Goal: Task Accomplishment & Management: Use online tool/utility

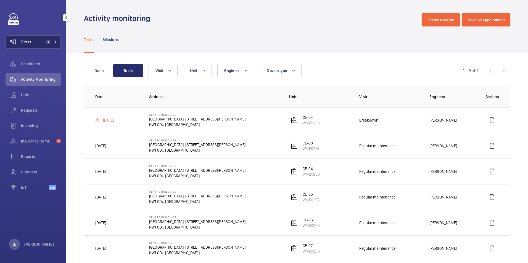
click at [21, 43] on span "Filters" at bounding box center [26, 42] width 10 height 6
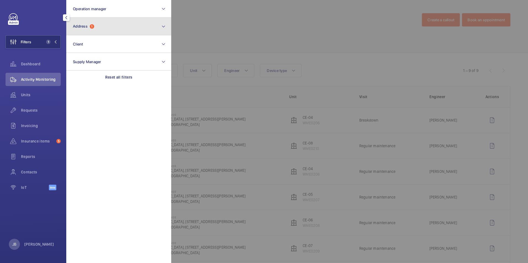
click at [112, 28] on button "Address 1" at bounding box center [118, 27] width 105 height 18
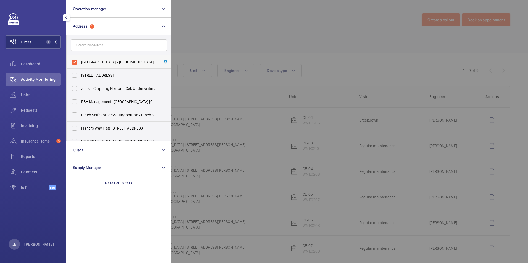
click at [75, 61] on label "Centro Buildings - Centro Buildings, 20-23 Mandela Street, Camden, London, NW1 …" at bounding box center [115, 61] width 96 height 13
click at [75, 61] on input "Centro Buildings - Centro Buildings, 20-23 Mandela Street, Camden, London, NW1 …" at bounding box center [74, 62] width 11 height 11
checkbox input "false"
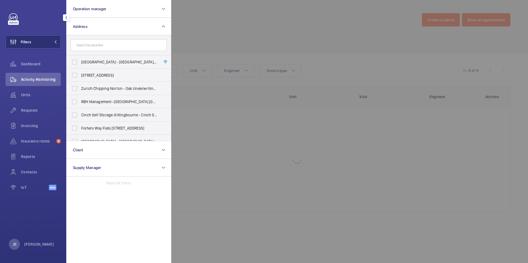
click at [219, 39] on div at bounding box center [435, 131] width 528 height 263
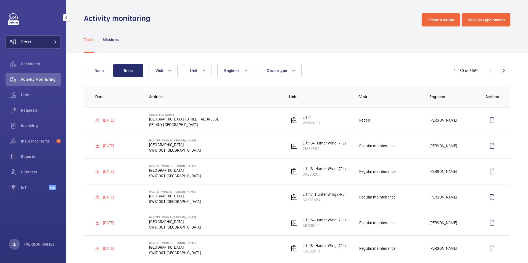
click at [46, 47] on button "Filters" at bounding box center [33, 41] width 55 height 13
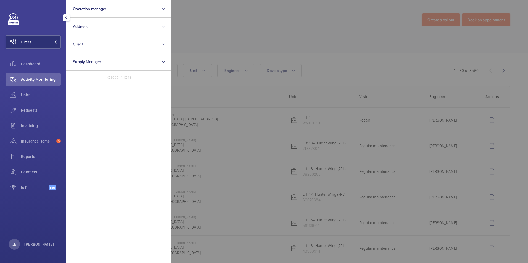
click at [283, 19] on div at bounding box center [435, 131] width 528 height 263
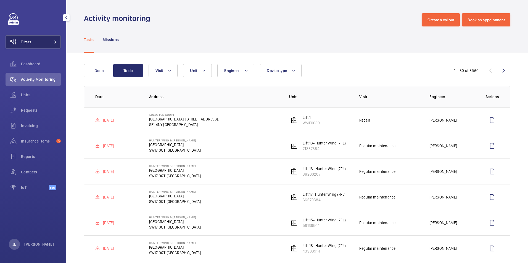
click at [31, 40] on span "Filters" at bounding box center [26, 42] width 10 height 6
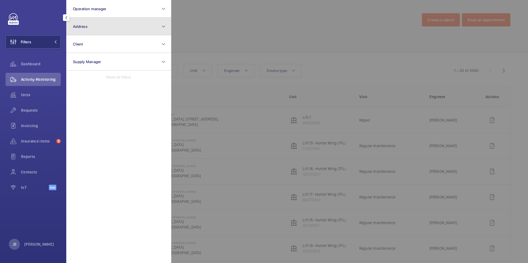
click at [129, 30] on button "Address" at bounding box center [118, 27] width 105 height 18
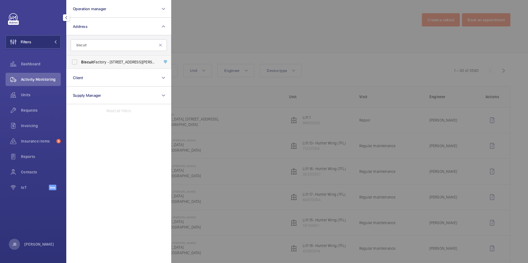
type input "biscuit"
click at [101, 64] on span "Biscuit Factory - 100 Drummond Road, LONDON SE16 4DG" at bounding box center [119, 62] width 76 height 6
click at [80, 64] on input "Biscuit Factory - 100 Drummond Road, LONDON SE16 4DG" at bounding box center [74, 62] width 11 height 11
checkbox input "true"
click at [244, 37] on div at bounding box center [435, 131] width 528 height 263
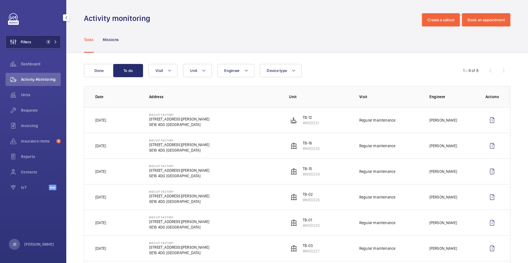
click at [38, 36] on button "Filters 1" at bounding box center [33, 41] width 55 height 13
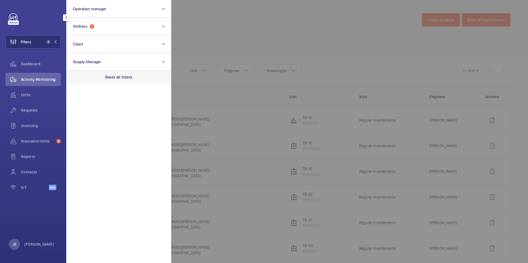
click at [111, 77] on p "Reset all filters" at bounding box center [118, 78] width 27 height 6
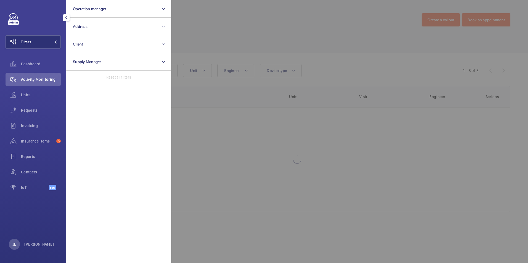
click at [212, 22] on div at bounding box center [435, 131] width 528 height 263
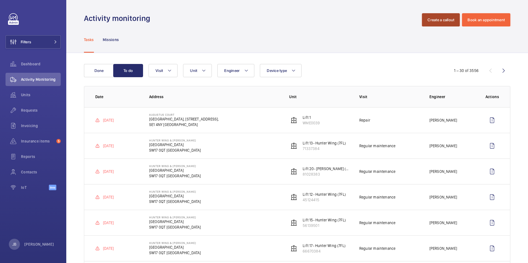
click at [434, 23] on button "Create a callout" at bounding box center [441, 19] width 38 height 13
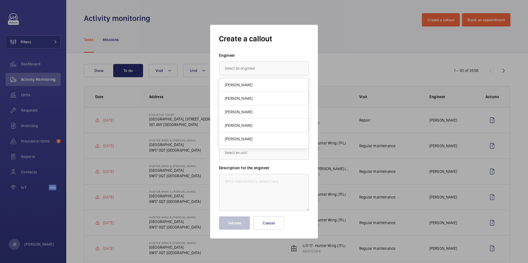
click at [296, 38] on h1 "Create a callout" at bounding box center [264, 39] width 90 height 10
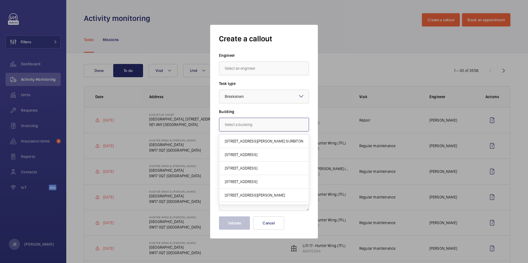
click at [250, 126] on input "text" at bounding box center [264, 125] width 90 height 14
click at [269, 98] on div at bounding box center [263, 96] width 89 height 13
click at [258, 126] on input "text" at bounding box center [264, 125] width 90 height 14
click at [338, 31] on div at bounding box center [264, 131] width 528 height 263
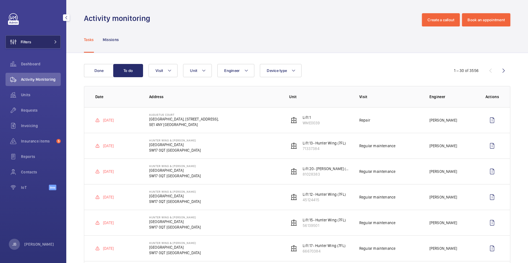
click at [43, 44] on button "Filters" at bounding box center [33, 41] width 55 height 13
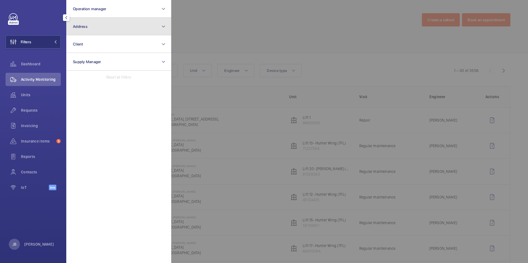
click at [116, 26] on button "Address" at bounding box center [118, 27] width 105 height 18
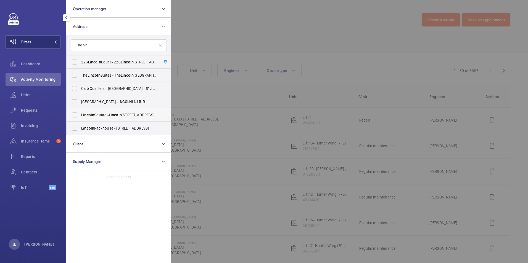
type input "Lincoln"
click at [91, 115] on span "Lincoln" at bounding box center [87, 115] width 13 height 4
click at [80, 115] on input "Lincoln Square - Lincoln Square, LONDON WC2A 2AT" at bounding box center [74, 115] width 11 height 11
checkbox input "true"
click at [229, 52] on div at bounding box center [435, 131] width 528 height 263
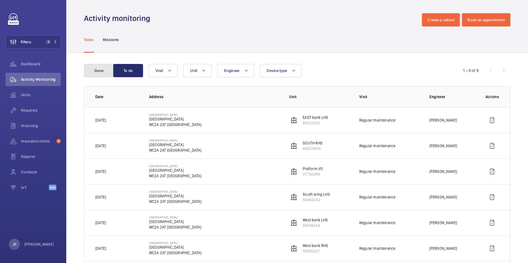
click at [110, 70] on button "Done" at bounding box center [99, 70] width 30 height 13
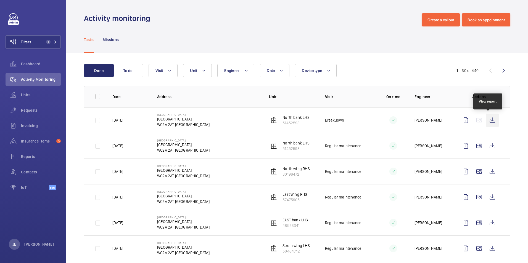
click at [488, 121] on wm-front-icon-button at bounding box center [492, 120] width 13 height 13
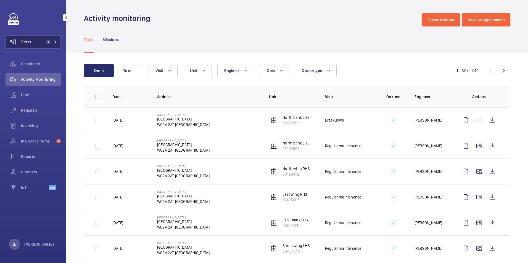
click at [29, 39] on span "Filters" at bounding box center [26, 42] width 10 height 6
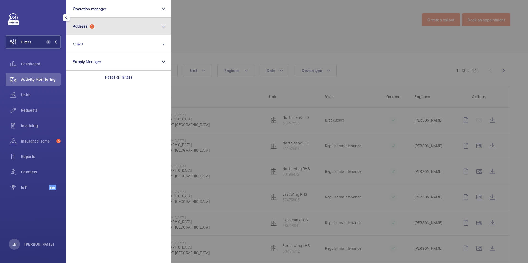
click at [128, 31] on button "Address 1" at bounding box center [118, 27] width 105 height 18
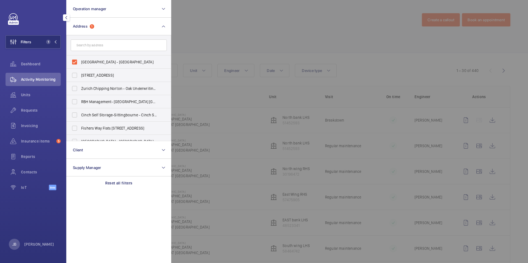
drag, startPoint x: 80, startPoint y: 63, endPoint x: 91, endPoint y: 51, distance: 16.6
click at [80, 63] on label "[GEOGRAPHIC_DATA] - [GEOGRAPHIC_DATA]" at bounding box center [115, 61] width 96 height 13
click at [80, 63] on input "[GEOGRAPHIC_DATA] - [GEOGRAPHIC_DATA]" at bounding box center [74, 62] width 11 height 11
checkbox input "false"
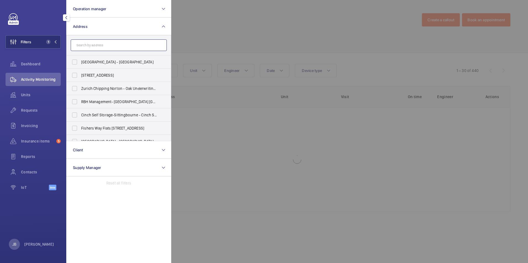
click at [92, 49] on input "text" at bounding box center [119, 45] width 96 height 12
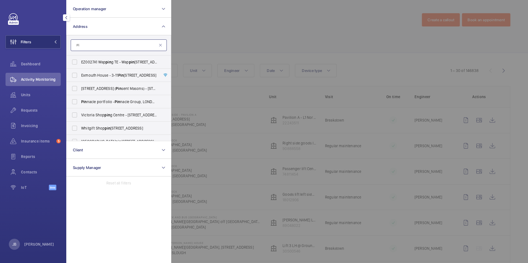
type input "P"
click at [211, 42] on div at bounding box center [435, 131] width 528 height 263
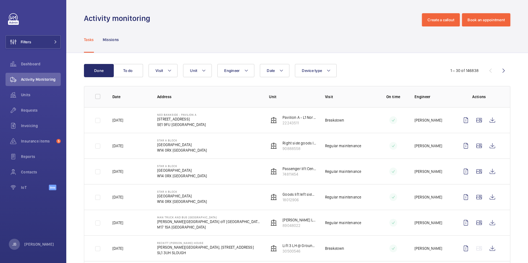
click at [203, 39] on div "Tasks Missions" at bounding box center [297, 40] width 426 height 26
click at [33, 138] on div "Insurance items 5" at bounding box center [33, 141] width 55 height 13
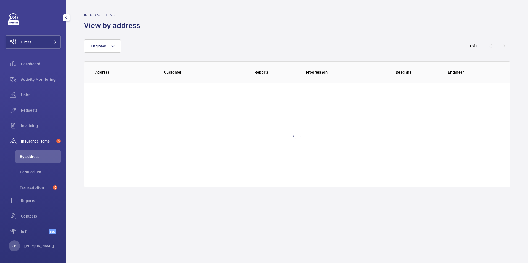
click at [38, 159] on span "By address" at bounding box center [40, 157] width 41 height 6
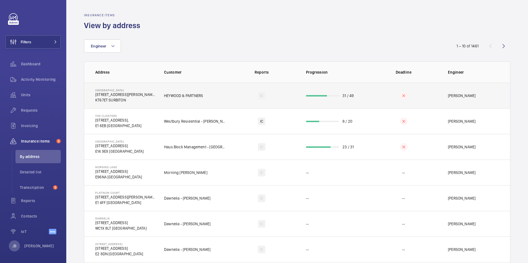
click at [226, 105] on td "IC" at bounding box center [261, 96] width 71 height 26
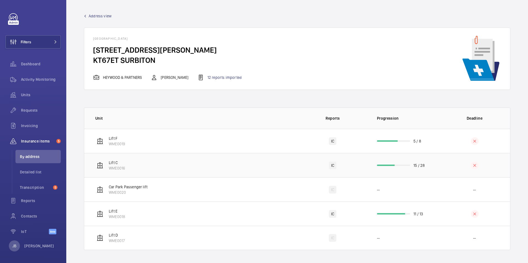
click at [218, 157] on td "Lift C WME0016" at bounding box center [190, 165] width 213 height 24
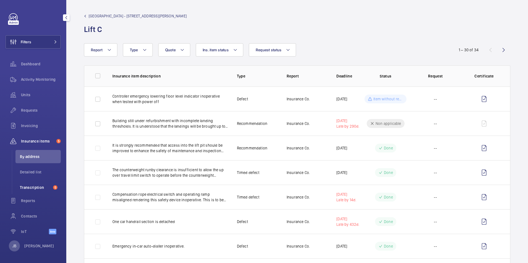
click at [31, 188] on span "Transcription" at bounding box center [35, 188] width 31 height 6
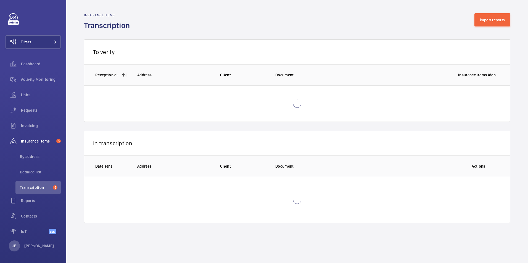
click at [172, 37] on div "To verify 0 of 0 Reception date Address Client Document Insurance items identif…" at bounding box center [297, 76] width 426 height 91
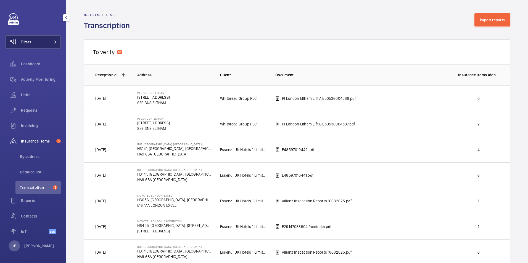
click at [33, 42] on button "Filters" at bounding box center [33, 41] width 55 height 13
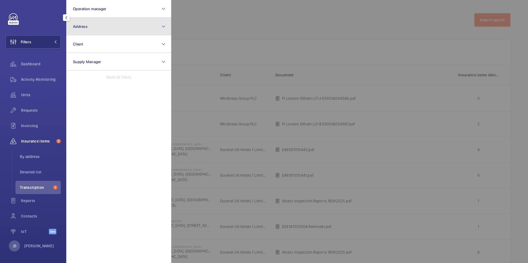
click at [116, 29] on button "Address" at bounding box center [118, 27] width 105 height 18
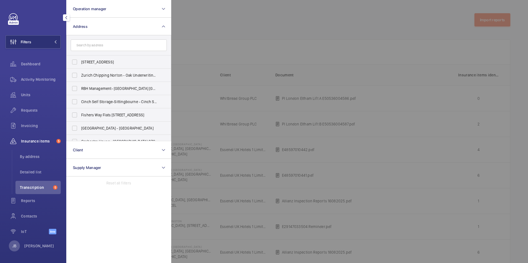
click at [100, 44] on input "text" at bounding box center [119, 45] width 96 height 12
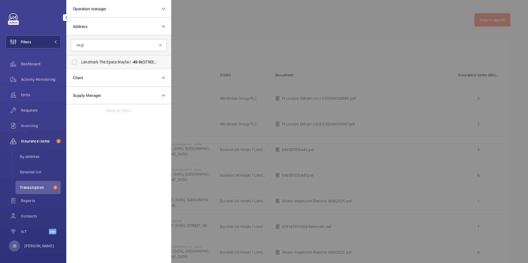
type input "49 gr"
click at [90, 61] on span "Landmark The Space Mayfair - 49 Gr osvenor St, LONDON W1K 3HP" at bounding box center [119, 62] width 76 height 6
click at [80, 61] on input "Landmark The Space Mayfair - 49 Gr osvenor St, LONDON W1K 3HP" at bounding box center [74, 62] width 11 height 11
checkbox input "true"
click at [47, 81] on span "Activity Monitoring" at bounding box center [41, 80] width 40 height 6
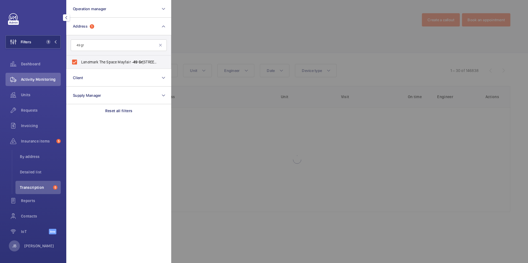
click at [234, 16] on div at bounding box center [435, 131] width 528 height 263
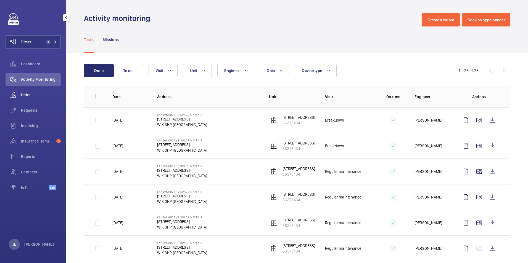
click at [34, 97] on span "Units" at bounding box center [41, 95] width 40 height 6
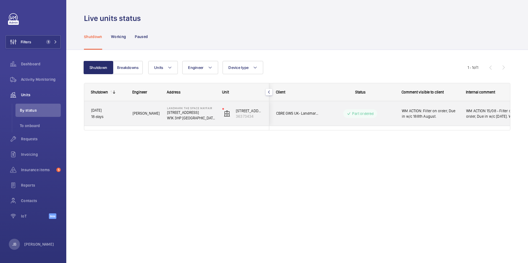
click at [439, 118] on span "WM ACTION: Filter on order, Due in w/c 188th August." at bounding box center [430, 113] width 57 height 11
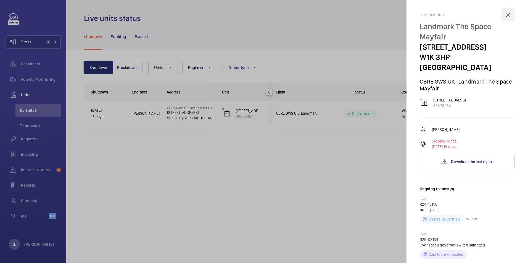
click at [502, 16] on wm-front-icon-button at bounding box center [507, 14] width 13 height 13
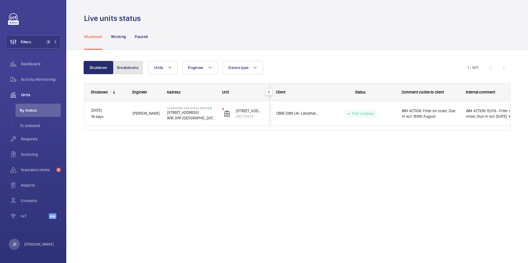
click at [122, 74] on button "Breakdowns" at bounding box center [128, 67] width 30 height 13
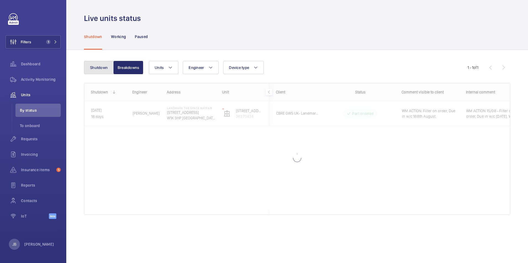
click at [103, 70] on button "Shutdown" at bounding box center [99, 67] width 30 height 13
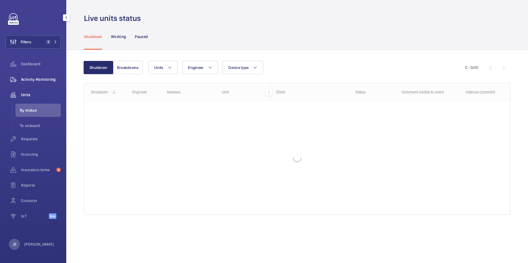
click at [33, 81] on span "Activity Monitoring" at bounding box center [41, 80] width 40 height 6
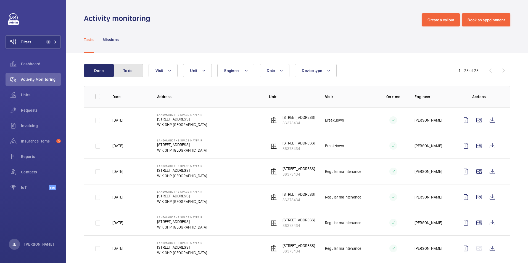
click at [128, 71] on button "To do" at bounding box center [128, 70] width 30 height 13
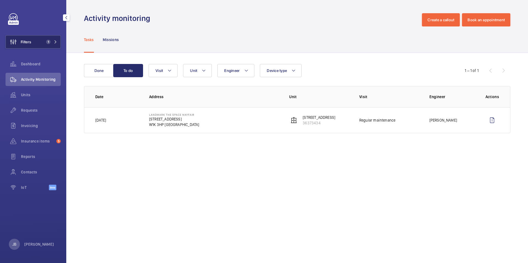
click at [44, 46] on button "Filters 1" at bounding box center [33, 41] width 55 height 13
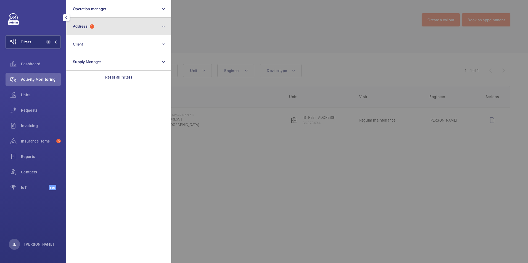
click at [106, 23] on button "Address 1" at bounding box center [118, 27] width 105 height 18
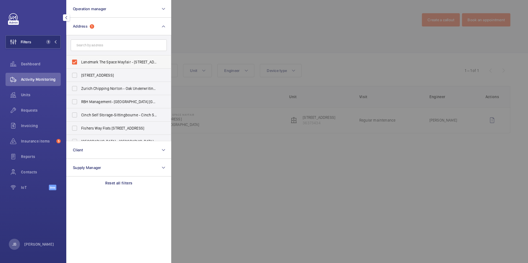
click at [78, 62] on label "Landmark The Space Mayfair - 49 Grosvenor St, LONDON W1K 3HP" at bounding box center [115, 61] width 96 height 13
drag, startPoint x: 78, startPoint y: 62, endPoint x: 74, endPoint y: 62, distance: 3.9
click at [74, 62] on label "Landmark The Space Mayfair - 49 Grosvenor St, LONDON W1K 3HP" at bounding box center [115, 61] width 96 height 13
click at [74, 62] on input "Landmark The Space Mayfair - 49 Grosvenor St, LONDON W1K 3HP" at bounding box center [74, 62] width 11 height 11
checkbox input "false"
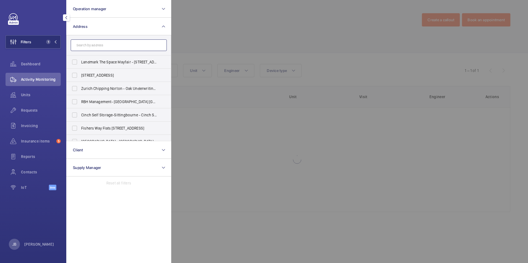
click at [83, 44] on input "text" at bounding box center [119, 45] width 96 height 12
type input ","
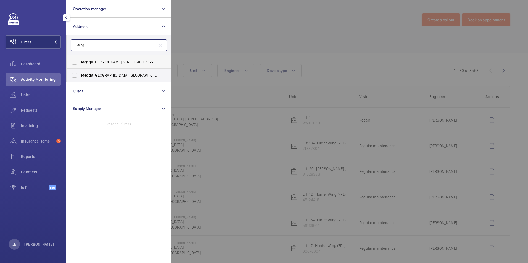
type input "Meggi"
click at [80, 66] on label "Meggi t Holbrook Lane Coventry - Holbrook Lane, COVENTRY CV6 4AA" at bounding box center [115, 61] width 96 height 13
click at [80, 66] on input "Meggi t Holbrook Lane Coventry - Holbrook Lane, COVENTRY CV6 4AA" at bounding box center [74, 62] width 11 height 11
checkbox input "true"
click at [83, 77] on span "Meggi" at bounding box center [86, 75] width 11 height 4
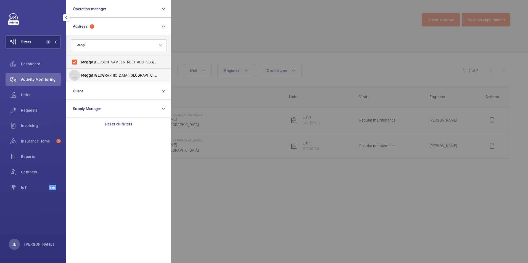
click at [80, 77] on input "Meggi t Ansty Business Park Coventry - Ansty Business Park, COVENTRY CV7 9JU" at bounding box center [74, 75] width 11 height 11
checkbox input "true"
click at [201, 44] on div at bounding box center [435, 131] width 528 height 263
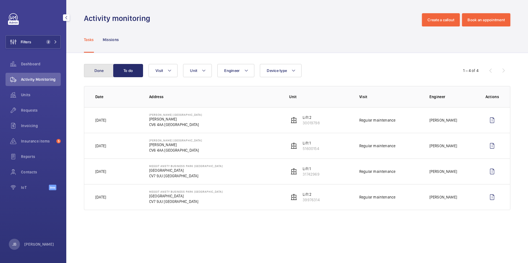
click at [95, 67] on button "Done" at bounding box center [99, 70] width 30 height 13
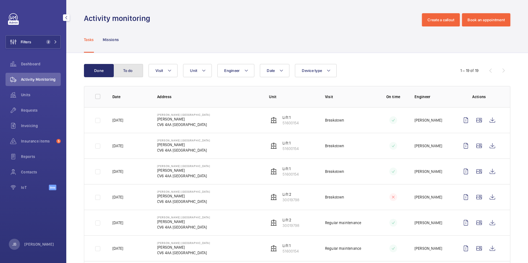
click at [120, 67] on button "To do" at bounding box center [128, 70] width 30 height 13
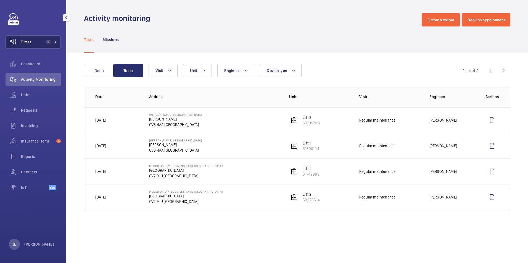
click at [20, 45] on wm-front-icon-button at bounding box center [13, 41] width 15 height 13
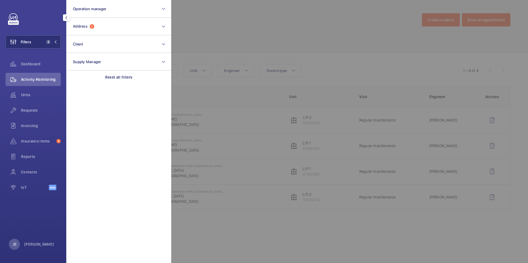
click at [227, 31] on div at bounding box center [435, 131] width 528 height 263
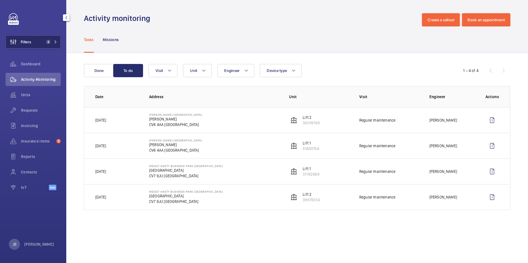
click at [34, 41] on button "Filters 2" at bounding box center [33, 41] width 55 height 13
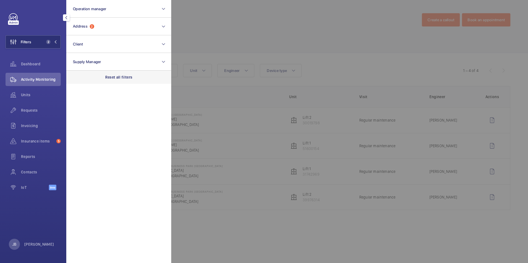
click at [110, 75] on p "Reset all filters" at bounding box center [118, 78] width 27 height 6
click at [237, 38] on div at bounding box center [435, 131] width 528 height 263
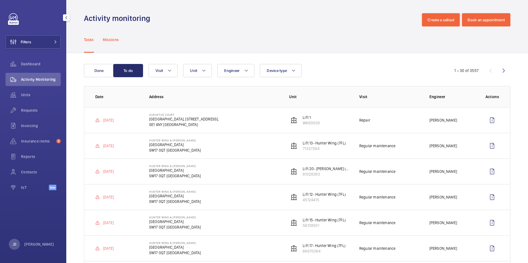
click at [114, 40] on p "Missions" at bounding box center [111, 40] width 16 height 6
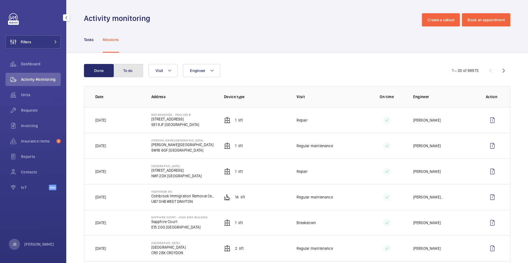
click at [133, 73] on button "To do" at bounding box center [128, 70] width 30 height 13
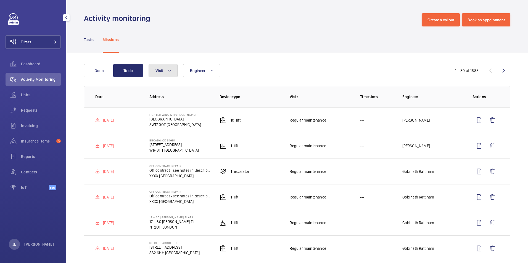
click at [167, 73] on mat-icon at bounding box center [169, 70] width 4 height 7
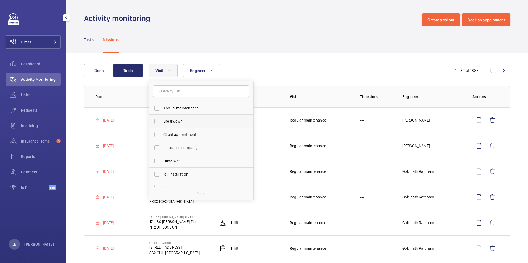
click at [151, 120] on label "Breakdown" at bounding box center [197, 121] width 96 height 13
click at [151, 120] on input "Breakdown" at bounding box center [156, 121] width 11 height 11
checkbox input "true"
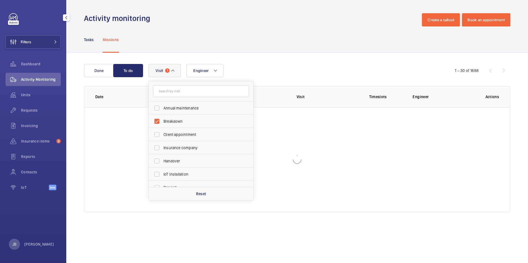
click at [277, 52] on div "Tasks Missions" at bounding box center [297, 40] width 426 height 26
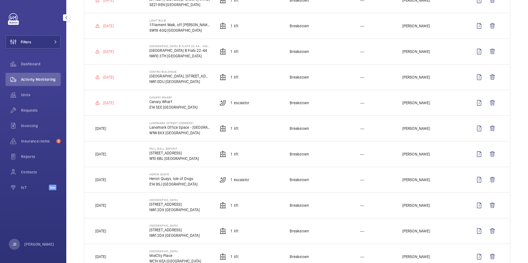
scroll to position [442, 0]
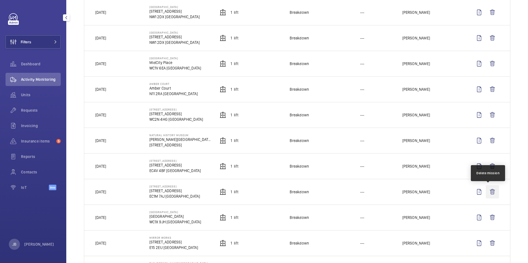
click at [488, 192] on wm-front-icon-button at bounding box center [492, 192] width 13 height 13
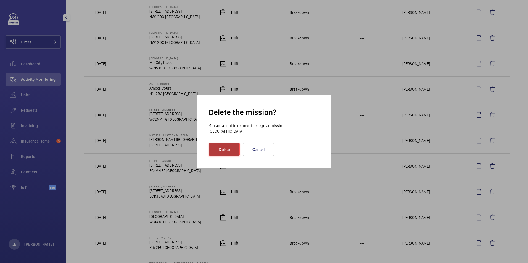
drag, startPoint x: 232, startPoint y: 149, endPoint x: 236, endPoint y: 147, distance: 4.6
click at [236, 147] on button "Delete" at bounding box center [224, 149] width 31 height 13
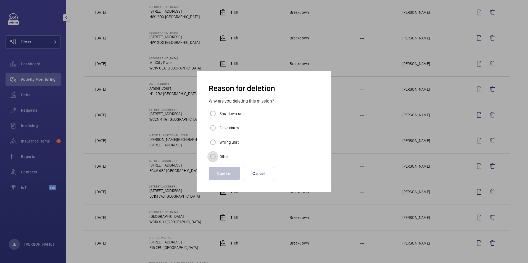
click at [217, 156] on input "Other" at bounding box center [212, 156] width 11 height 11
radio input "true"
click at [222, 176] on button "Confirm" at bounding box center [224, 173] width 31 height 13
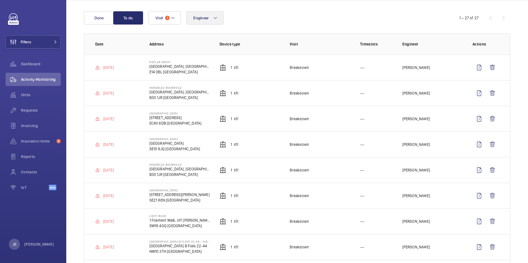
scroll to position [0, 0]
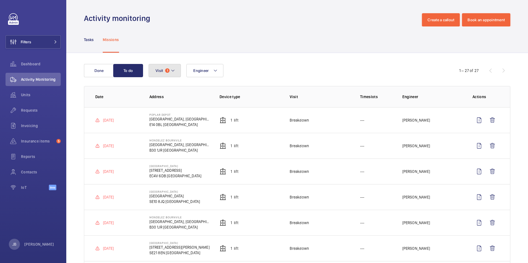
click at [160, 76] on button "Visit 1" at bounding box center [165, 70] width 32 height 13
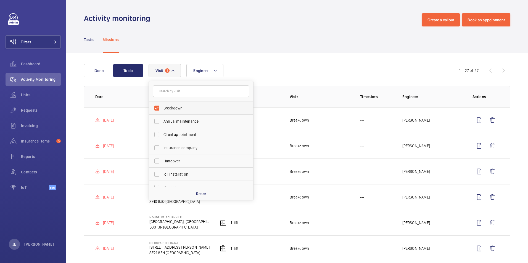
click at [160, 108] on label "Breakdown" at bounding box center [197, 108] width 96 height 13
click at [160, 108] on input "Breakdown" at bounding box center [156, 108] width 11 height 11
checkbox input "false"
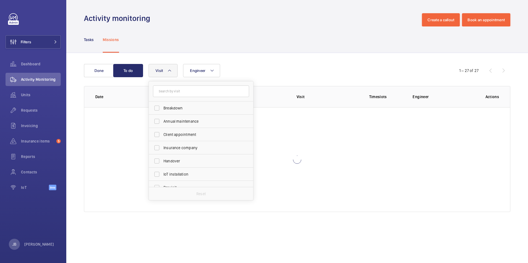
click at [224, 35] on div "Tasks Missions" at bounding box center [297, 40] width 426 height 26
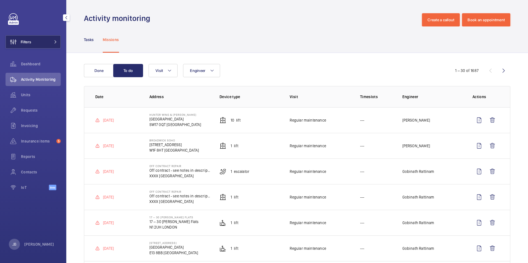
click at [27, 41] on span "Filters" at bounding box center [26, 42] width 10 height 6
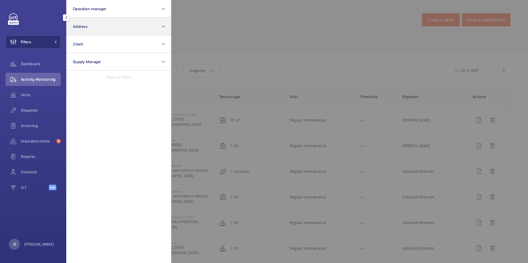
drag, startPoint x: 66, startPoint y: 20, endPoint x: 81, endPoint y: 29, distance: 17.3
click at [70, 23] on div at bounding box center [66, 17] width 11 height 11
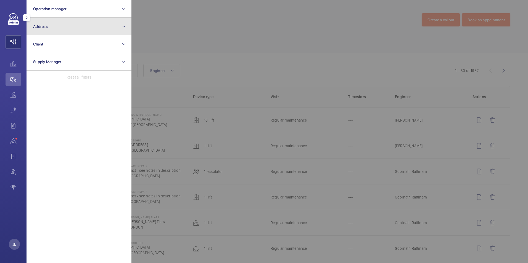
click at [83, 28] on button "Address" at bounding box center [79, 27] width 105 height 18
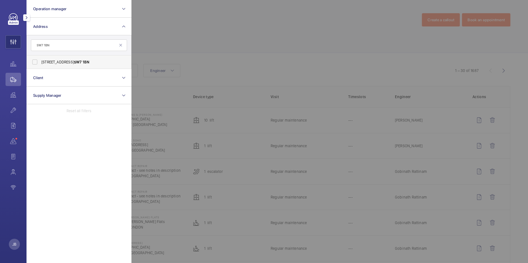
type input "SW7 1BN"
drag, startPoint x: 33, startPoint y: 62, endPoint x: 42, endPoint y: 60, distance: 10.0
click at [33, 63] on label "23/25 Rutland Gate - 23 Rutland Gate, LONDON SW7 1BN" at bounding box center [75, 61] width 96 height 13
click at [33, 63] on input "23/25 Rutland Gate - 23 Rutland Gate, LONDON SW7 1BN" at bounding box center [34, 62] width 11 height 11
checkbox input "true"
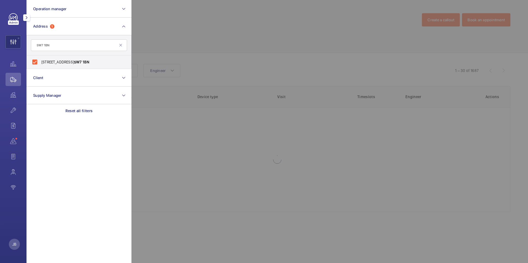
click at [163, 31] on div at bounding box center [395, 131] width 528 height 263
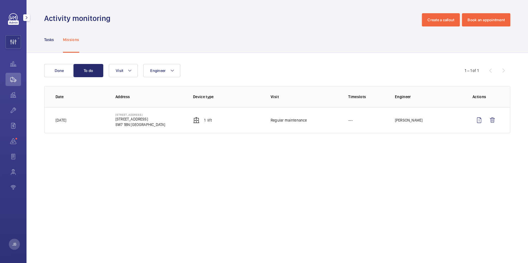
click at [26, 16] on mat-icon "button" at bounding box center [26, 17] width 7 height 4
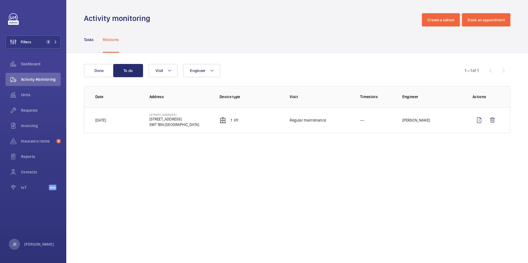
click at [249, 37] on div "Tasks Missions" at bounding box center [297, 40] width 426 height 26
click at [38, 110] on span "Requests" at bounding box center [41, 111] width 40 height 6
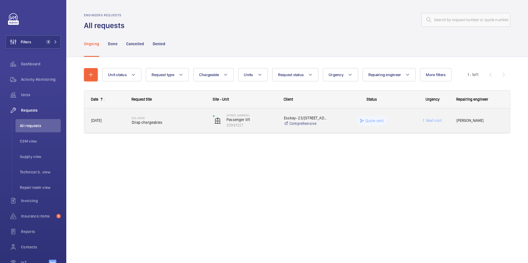
click at [176, 122] on span "Dilap chargeables" at bounding box center [169, 123] width 74 height 6
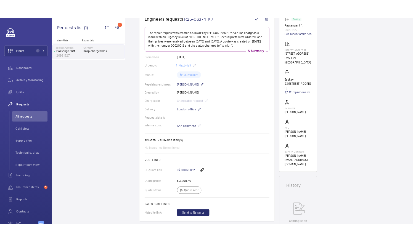
scroll to position [110, 0]
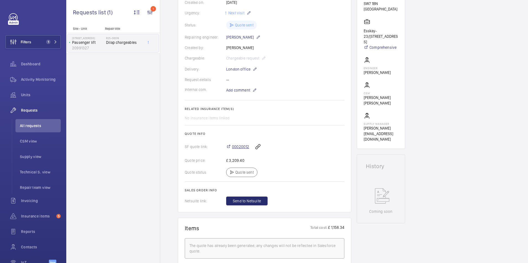
click at [240, 147] on span "00020012" at bounding box center [240, 147] width 17 height 6
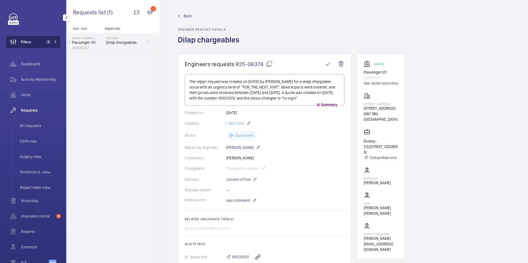
click at [28, 43] on span "Filters" at bounding box center [26, 42] width 10 height 6
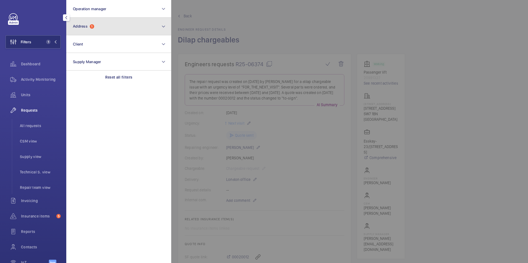
click at [136, 29] on button "Address 1" at bounding box center [118, 27] width 105 height 18
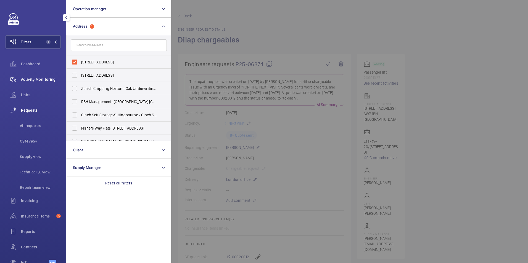
click at [38, 77] on span "Activity Monitoring" at bounding box center [41, 80] width 40 height 6
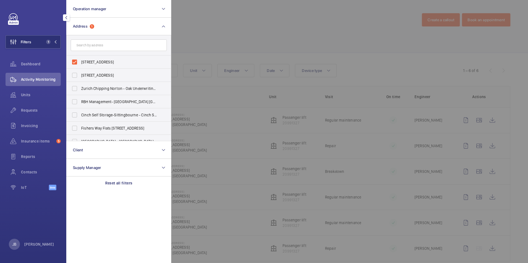
click at [254, 26] on div at bounding box center [435, 131] width 528 height 263
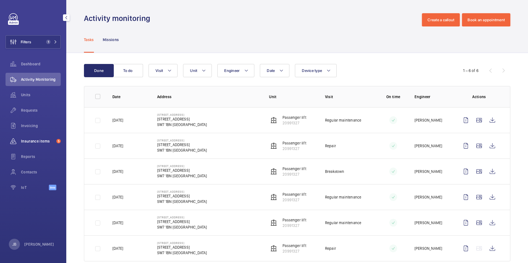
click at [29, 141] on span "Insurance items" at bounding box center [37, 142] width 33 height 6
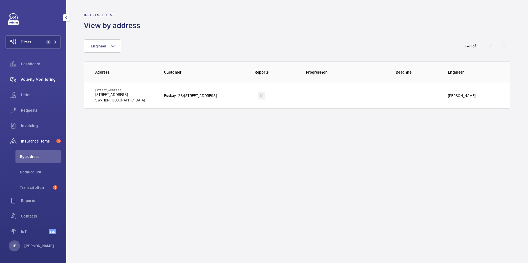
click at [30, 84] on div "Activity Monitoring" at bounding box center [33, 79] width 55 height 13
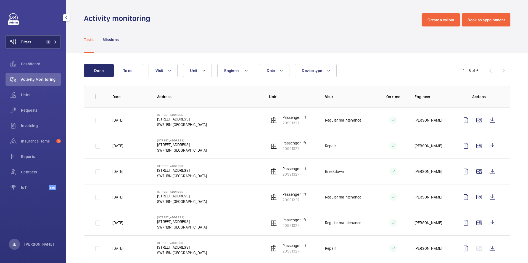
click at [36, 49] on div "Filters 1 Dashboard Activity Monitoring Units Requests Invoicing Insurance item…" at bounding box center [33, 104] width 55 height 183
click at [36, 42] on button "Filters 1" at bounding box center [33, 41] width 55 height 13
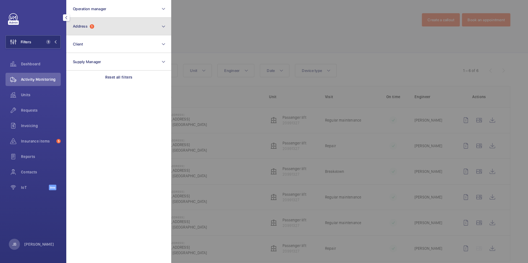
click at [89, 25] on span "Address 1" at bounding box center [83, 26] width 21 height 5
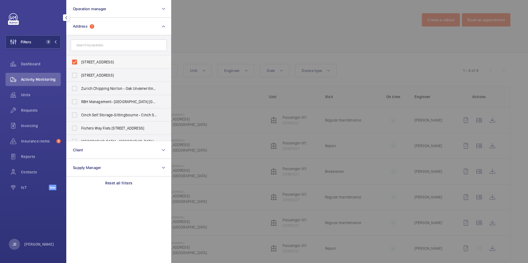
click at [74, 59] on label "23/25 Rutland Gate - 23 Rutland Gate, LONDON SW7 1BN" at bounding box center [115, 61] width 96 height 13
click at [74, 59] on input "23/25 Rutland Gate - 23 Rutland Gate, LONDON SW7 1BN" at bounding box center [74, 62] width 11 height 11
checkbox input "false"
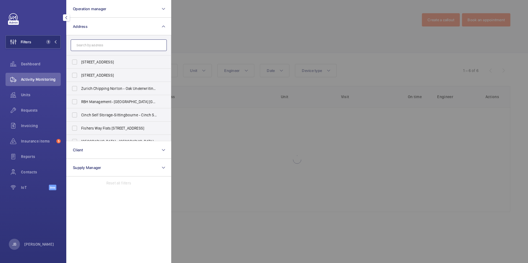
click at [81, 49] on input "text" at bounding box center [119, 45] width 96 height 12
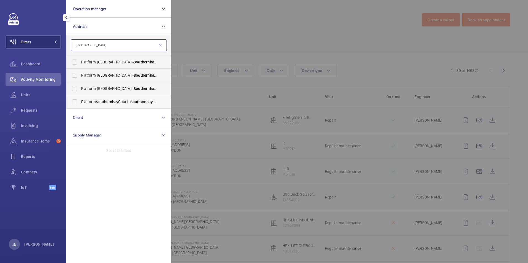
type input "Southernhay Gardens"
drag, startPoint x: 67, startPoint y: 102, endPoint x: 71, endPoint y: 102, distance: 3.6
click at [67, 102] on label "Platform Southernhay Court - Southernhay Gardens , EXETER EX1 1AS" at bounding box center [115, 101] width 96 height 13
click at [69, 102] on input "Platform Southernhay Court - Southernhay Gardens , EXETER EX1 1AS" at bounding box center [74, 101] width 11 height 11
checkbox input "true"
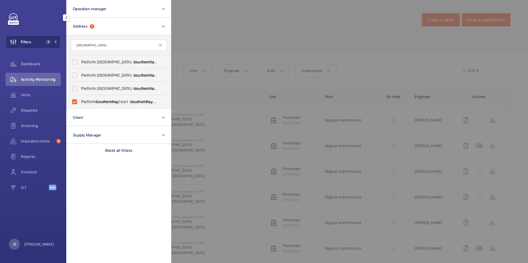
click at [192, 43] on div at bounding box center [435, 131] width 528 height 263
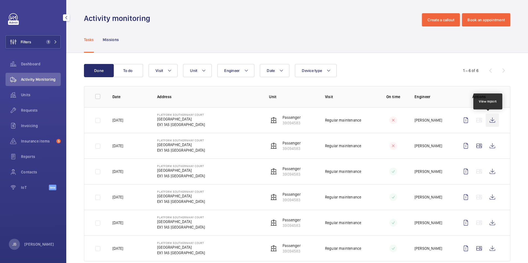
click at [486, 121] on wm-front-icon-button at bounding box center [492, 120] width 13 height 13
click at [41, 41] on button "Filters 1" at bounding box center [33, 41] width 55 height 13
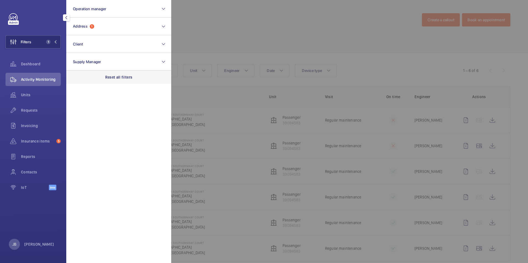
click at [121, 79] on p "Reset all filters" at bounding box center [118, 78] width 27 height 6
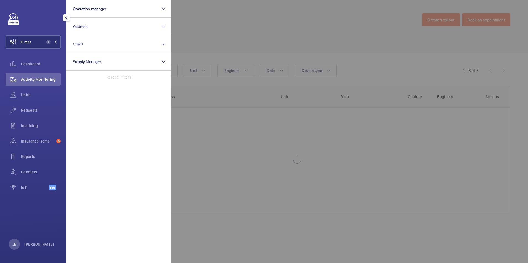
click at [218, 30] on div at bounding box center [435, 131] width 528 height 263
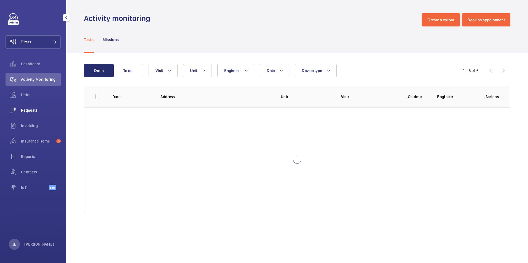
click at [31, 108] on span "Requests" at bounding box center [41, 111] width 40 height 6
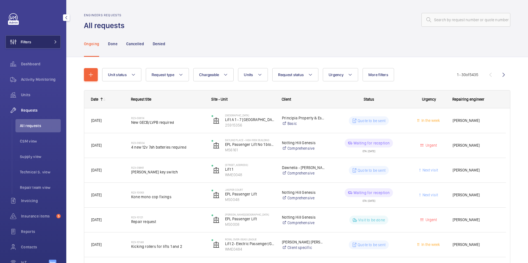
click at [36, 42] on button "Filters" at bounding box center [33, 41] width 55 height 13
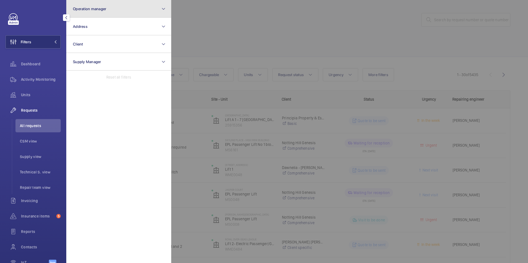
click at [136, 13] on button "Operation manager" at bounding box center [118, 9] width 105 height 18
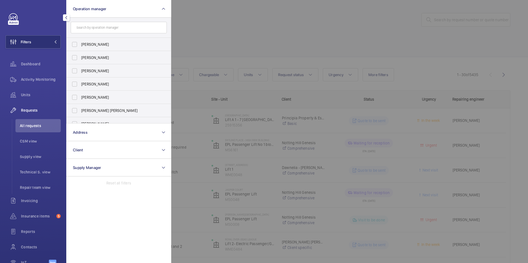
click at [219, 12] on div at bounding box center [435, 131] width 528 height 263
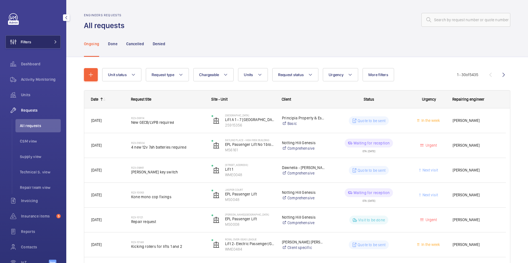
click at [39, 47] on button "Filters" at bounding box center [33, 41] width 55 height 13
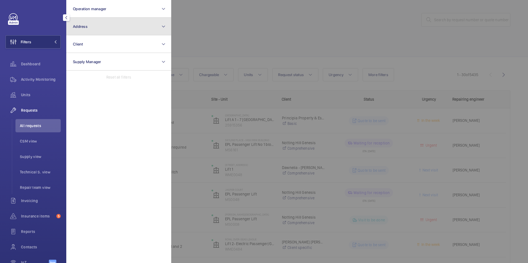
click at [104, 31] on button "Address" at bounding box center [118, 27] width 105 height 18
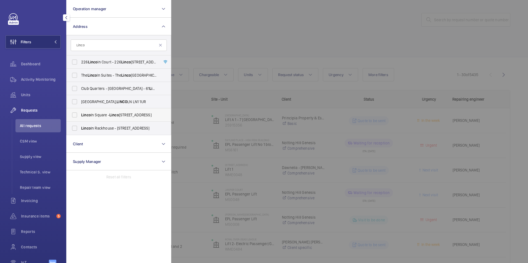
type input "Linco"
click at [90, 116] on span "Linco" at bounding box center [86, 115] width 10 height 4
click at [80, 116] on input "Linco ln Square - Linco ln Square, LONDON WC2A 2AT" at bounding box center [74, 115] width 11 height 11
checkbox input "true"
click at [232, 26] on div at bounding box center [435, 131] width 528 height 263
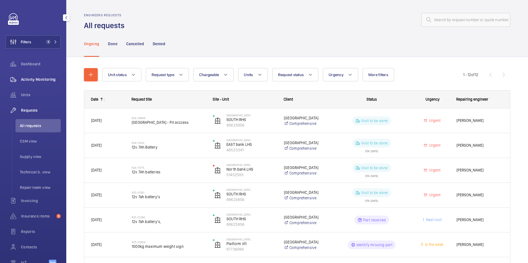
click at [43, 81] on span "Activity Monitoring" at bounding box center [41, 80] width 40 height 6
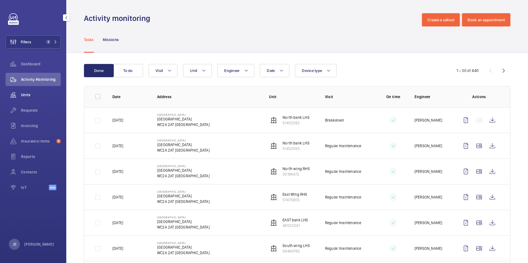
click at [33, 101] on div "Units" at bounding box center [33, 94] width 55 height 13
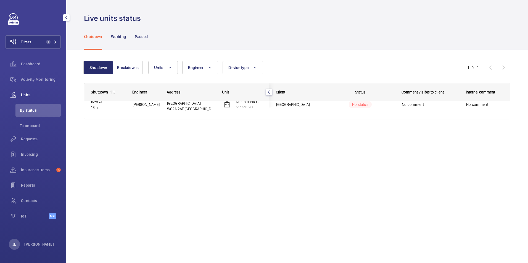
click at [34, 93] on span "Units" at bounding box center [41, 95] width 40 height 6
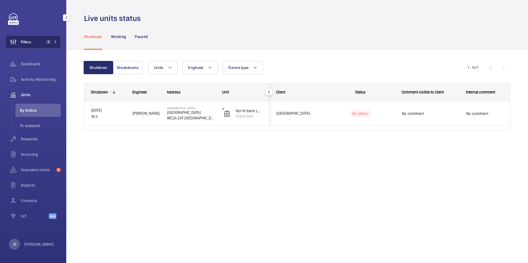
click at [32, 45] on button "Filters 1" at bounding box center [33, 41] width 55 height 13
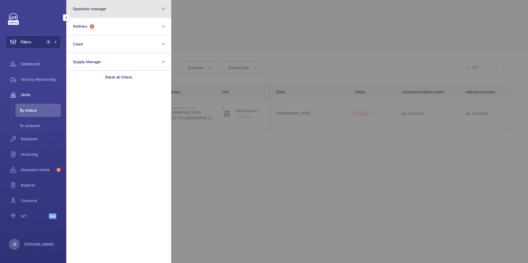
click at [104, 12] on button "Operation manager" at bounding box center [118, 9] width 105 height 18
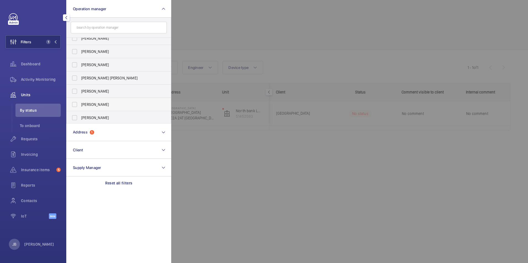
scroll to position [34, 0]
click at [78, 119] on label "[PERSON_NAME]" at bounding box center [115, 116] width 96 height 13
click at [78, 119] on input "[PERSON_NAME]" at bounding box center [74, 116] width 11 height 11
checkbox input "true"
click at [195, 26] on div at bounding box center [435, 131] width 528 height 263
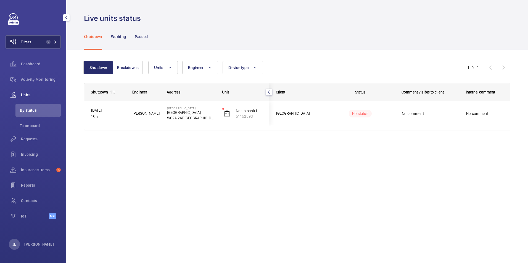
click at [28, 45] on span "Filters" at bounding box center [18, 41] width 25 height 13
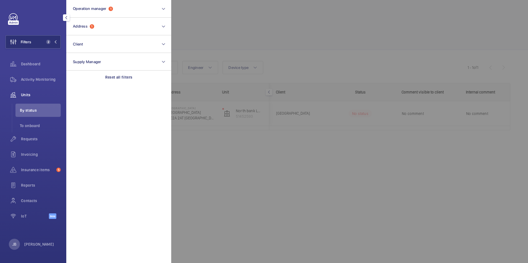
click at [308, 29] on div at bounding box center [435, 131] width 528 height 263
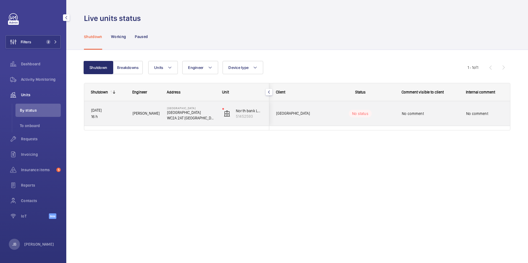
click at [438, 114] on span "No comment" at bounding box center [430, 114] width 57 height 6
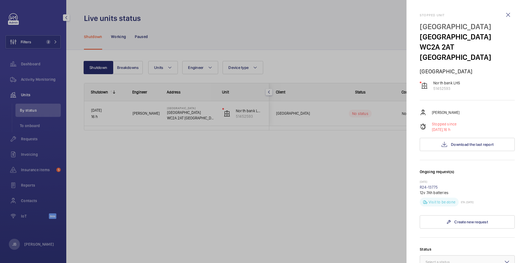
scroll to position [110, 0]
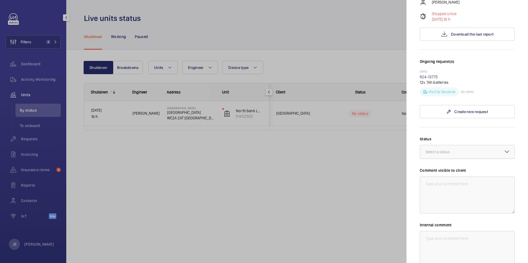
click at [470, 145] on div at bounding box center [467, 151] width 94 height 13
click at [328, 46] on div at bounding box center [264, 131] width 528 height 263
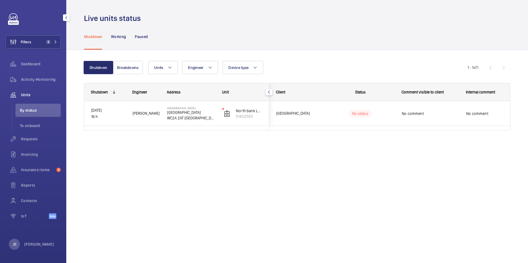
scroll to position [0, 0]
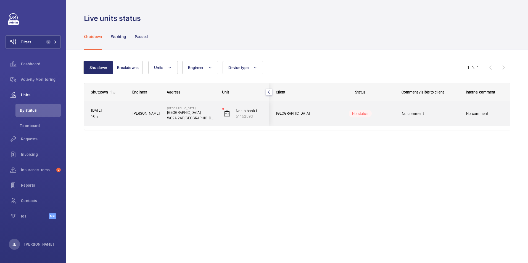
click at [418, 116] on div "No comment" at bounding box center [430, 113] width 57 height 13
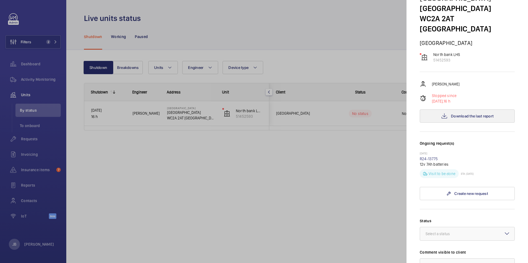
scroll to position [83, 0]
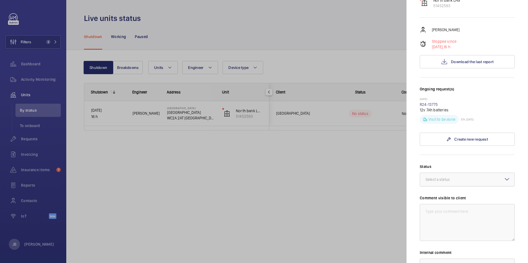
click at [459, 177] on div "Select a status" at bounding box center [444, 180] width 38 height 6
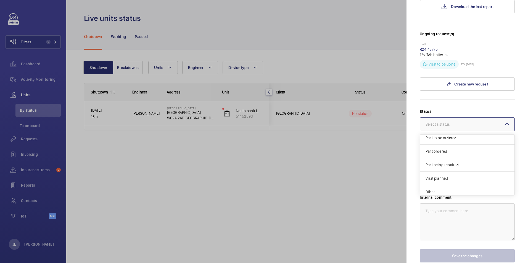
scroll to position [47, 0]
click at [446, 173] on span "Visit planned" at bounding box center [466, 176] width 83 height 6
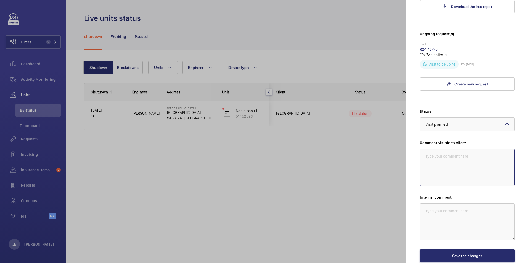
click at [441, 159] on textarea at bounding box center [467, 167] width 95 height 37
type textarea "E"
type textarea "WM [DATE] - Engineer aiming to return [DATE]"
click at [431, 204] on textarea at bounding box center [467, 222] width 95 height 37
type textarea "WM [DATE]"
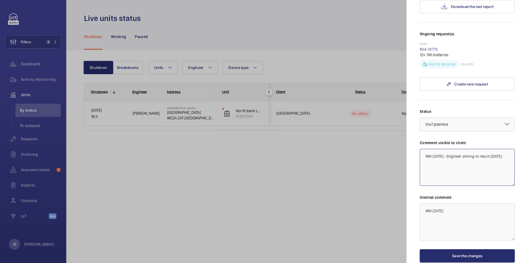
click at [432, 149] on textarea "WM [DATE] - Engineer aiming to return [DATE]" at bounding box center [467, 167] width 95 height 37
type textarea "WM Action [DATE] - Engineer aiming to return [DATE]"
click at [433, 204] on textarea "WM [DATE]" at bounding box center [467, 222] width 95 height 37
click at [462, 204] on textarea "WM Action [DATE]" at bounding box center [467, 222] width 95 height 37
click at [462, 204] on textarea "WM Action [DATE] - [PERSON_NAME] trying to attend this afternoon if not will pa…" at bounding box center [467, 222] width 95 height 37
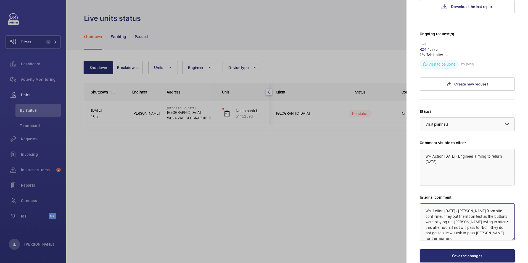
click at [460, 217] on textarea "WM Action [DATE] - [PERSON_NAME] from site confirmed they put the lift on test …" at bounding box center [467, 222] width 95 height 37
click at [449, 223] on textarea "WM Action [DATE] - [PERSON_NAME] from site confirmed they put the lift on test …" at bounding box center [467, 222] width 95 height 37
click at [498, 222] on textarea "WM Action [DATE] - [PERSON_NAME] from site confirmed they put the lift on test …" at bounding box center [467, 222] width 95 height 37
type textarea "WM Action [DATE] - [PERSON_NAME] from site confirmed they put the lift on test …"
click at [465, 250] on button "Save the changes" at bounding box center [467, 256] width 95 height 13
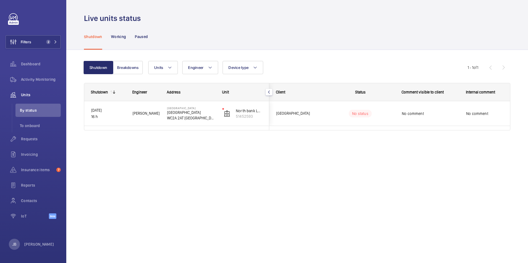
scroll to position [0, 0]
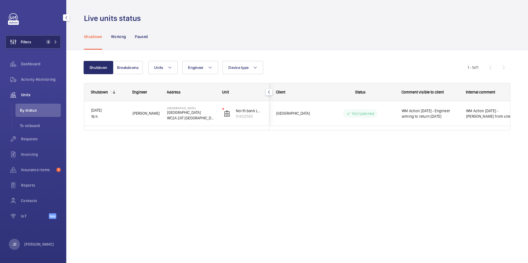
click at [28, 43] on span "Filters" at bounding box center [26, 42] width 10 height 6
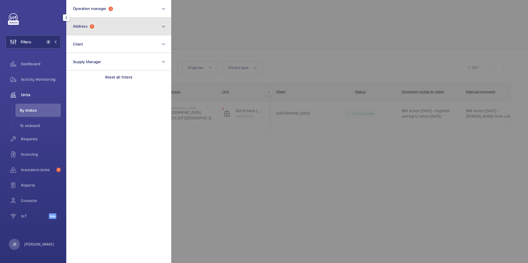
click at [111, 20] on button "Address 1" at bounding box center [118, 27] width 105 height 18
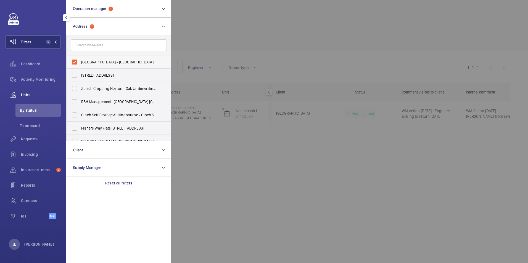
click at [76, 63] on label "[GEOGRAPHIC_DATA] - [GEOGRAPHIC_DATA]" at bounding box center [115, 61] width 96 height 13
click at [76, 63] on input "[GEOGRAPHIC_DATA] - [GEOGRAPHIC_DATA]" at bounding box center [74, 62] width 11 height 11
checkbox input "false"
click at [203, 32] on div at bounding box center [435, 131] width 528 height 263
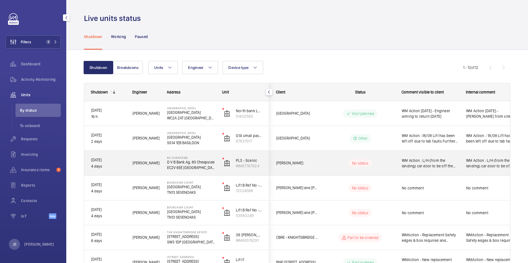
click at [490, 163] on span "WM Action : L/H (from the landing) car door to be off the top track. Two man fo…" at bounding box center [491, 163] width 51 height 11
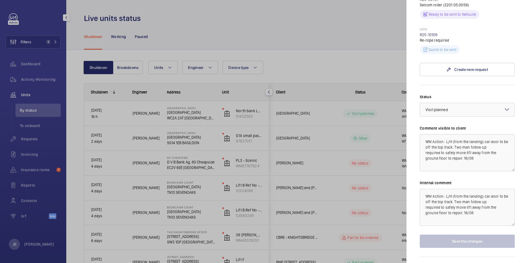
scroll to position [204, 0]
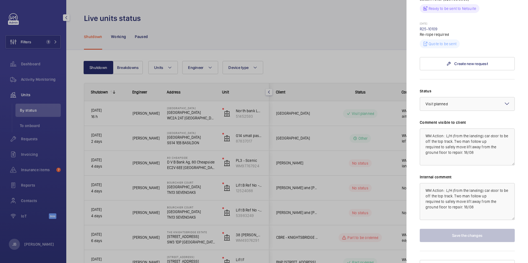
click at [326, 166] on div at bounding box center [264, 131] width 528 height 263
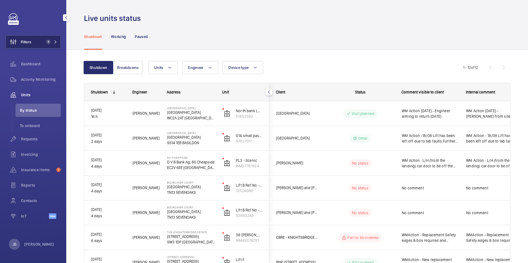
click at [27, 38] on span "Filters" at bounding box center [18, 41] width 25 height 13
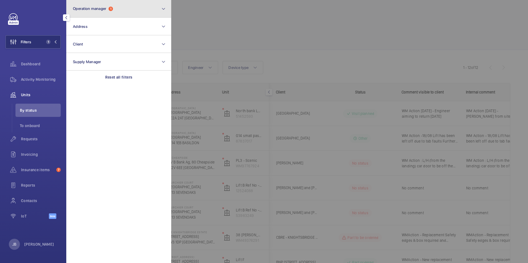
click at [117, 13] on button "Operation manager 1" at bounding box center [118, 9] width 105 height 18
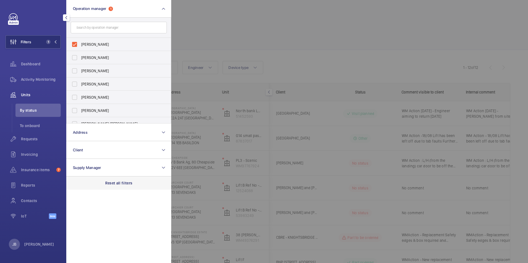
click at [113, 183] on p "Reset all filters" at bounding box center [118, 184] width 27 height 6
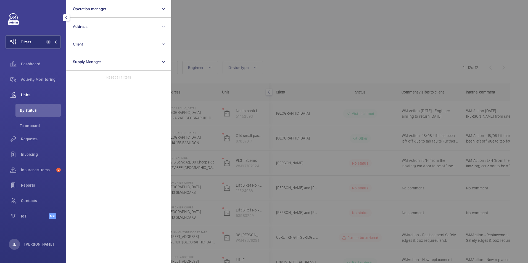
click at [246, 28] on div at bounding box center [435, 131] width 528 height 263
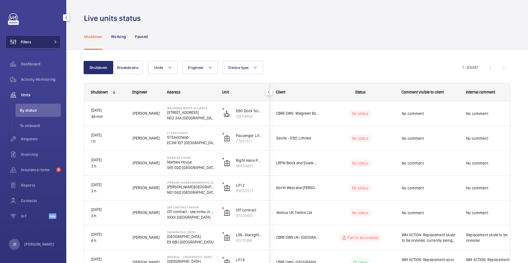
click at [20, 43] on wm-front-icon-button at bounding box center [13, 41] width 15 height 13
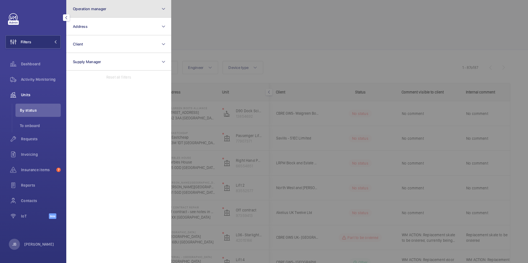
click at [116, 10] on button "Operation manager" at bounding box center [118, 9] width 105 height 18
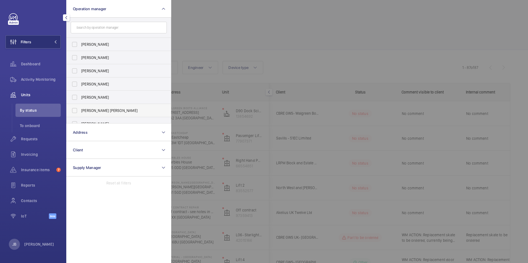
click at [78, 109] on label "[PERSON_NAME] [PERSON_NAME]" at bounding box center [115, 110] width 96 height 13
click at [78, 109] on input "[PERSON_NAME] [PERSON_NAME]" at bounding box center [74, 110] width 11 height 11
checkbox input "true"
click at [212, 33] on div at bounding box center [435, 131] width 528 height 263
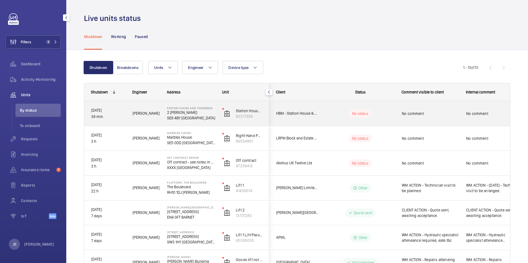
click at [381, 115] on wm-front-pills-cell "No status" at bounding box center [360, 114] width 69 height 8
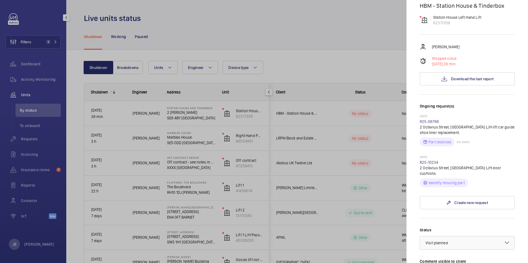
scroll to position [55, 0]
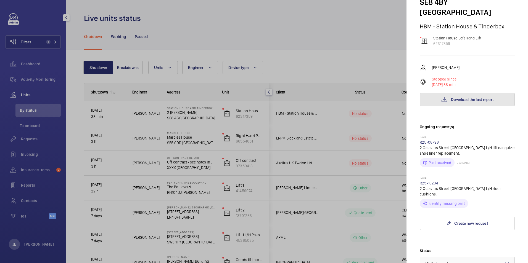
click at [477, 97] on span "Download the last report" at bounding box center [472, 99] width 43 height 4
click at [308, 36] on div at bounding box center [264, 131] width 528 height 263
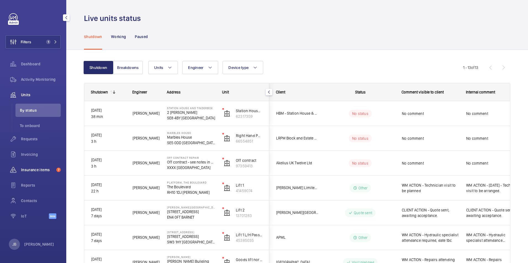
click at [31, 168] on span "Insurance items" at bounding box center [37, 170] width 33 height 6
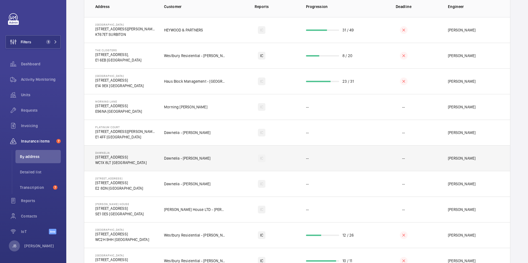
scroll to position [90, 0]
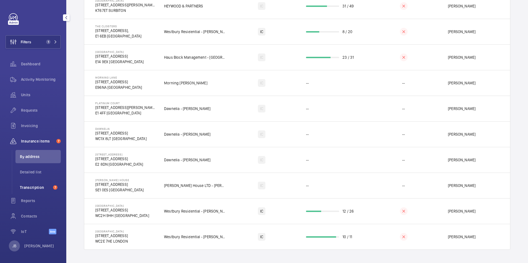
click at [35, 188] on span "Transcription" at bounding box center [35, 188] width 31 height 6
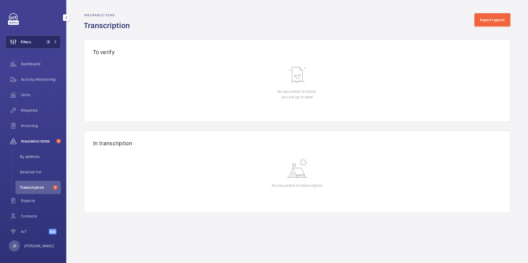
drag, startPoint x: 35, startPoint y: 42, endPoint x: 41, endPoint y: 42, distance: 6.6
click at [35, 42] on button "Filters 1" at bounding box center [33, 41] width 55 height 13
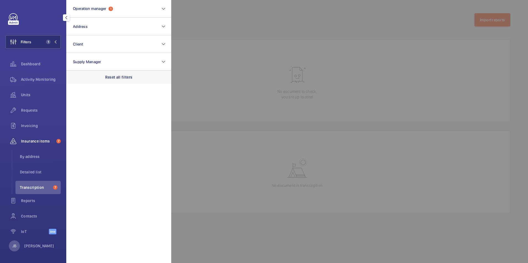
click at [137, 78] on div "Reset all filters" at bounding box center [118, 77] width 105 height 13
click at [269, 39] on div at bounding box center [435, 131] width 528 height 263
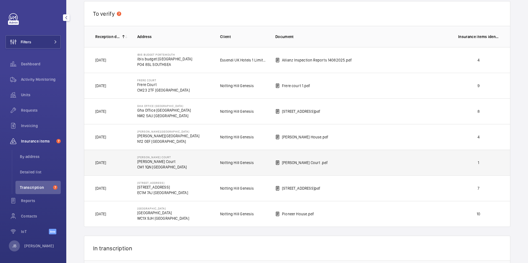
scroll to position [96, 0]
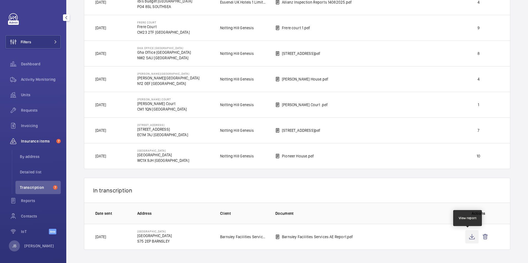
click at [468, 239] on wm-front-icon-button at bounding box center [471, 237] width 13 height 13
click at [470, 235] on wm-front-icon-button at bounding box center [471, 237] width 13 height 13
click at [468, 238] on wm-front-icon-button at bounding box center [471, 237] width 13 height 13
click at [465, 239] on wm-front-icon-button at bounding box center [471, 237] width 13 height 13
click at [231, 237] on p "Barnsley Facilities Services- [GEOGRAPHIC_DATA]" at bounding box center [243, 237] width 46 height 6
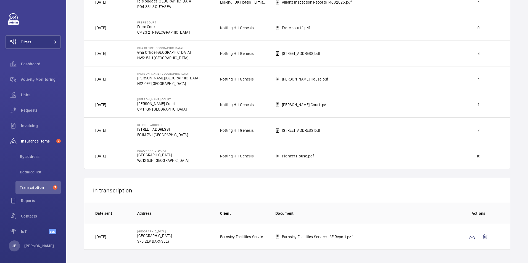
click at [152, 235] on p "[GEOGRAPHIC_DATA]" at bounding box center [154, 236] width 35 height 6
click at [314, 242] on td "Barnsley Facilities Services AE Report.pdf" at bounding box center [357, 237] width 183 height 26
click at [366, 233] on td "Barnsley Facilities Services AE Report.pdf" at bounding box center [357, 237] width 183 height 26
click at [31, 142] on span "Insurance items" at bounding box center [37, 142] width 33 height 6
click at [29, 189] on span "Transcription" at bounding box center [35, 188] width 31 height 6
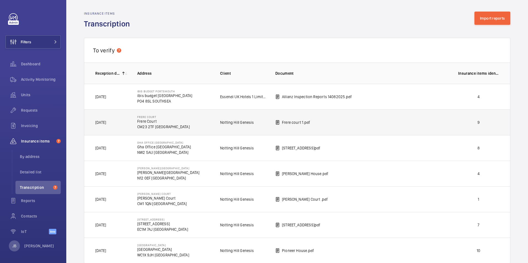
scroll to position [0, 0]
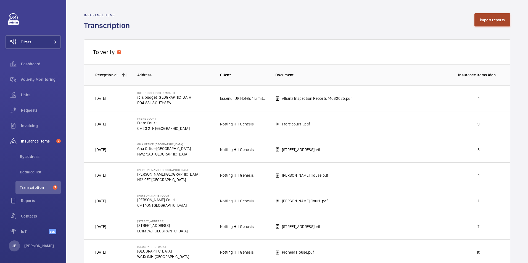
click at [482, 24] on button "Import reports" at bounding box center [492, 19] width 36 height 13
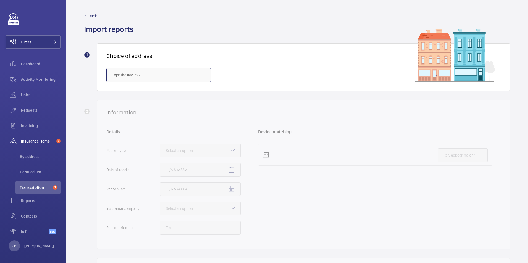
drag, startPoint x: 133, startPoint y: 74, endPoint x: 135, endPoint y: 71, distance: 3.8
click at [132, 75] on input "text" at bounding box center [158, 75] width 105 height 14
click at [124, 95] on mat-option "[GEOGRAPHIC_DATA] - [GEOGRAPHIC_DATA], [GEOGRAPHIC_DATA]" at bounding box center [159, 91] width 104 height 13
type input "[GEOGRAPHIC_DATA] - [GEOGRAPHIC_DATA], [GEOGRAPHIC_DATA]"
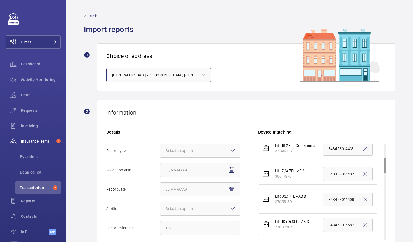
scroll to position [83, 0]
click at [27, 110] on span "Requests" at bounding box center [41, 111] width 40 height 6
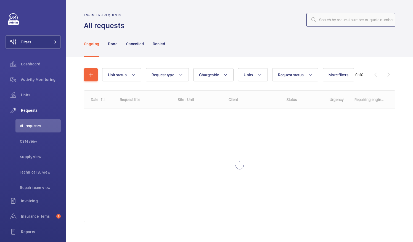
click at [338, 18] on input "text" at bounding box center [350, 20] width 89 height 14
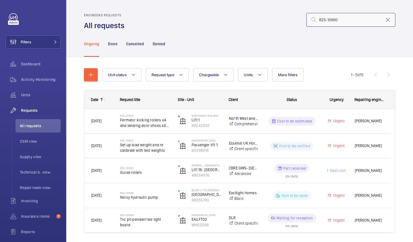
type input "R25-10880"
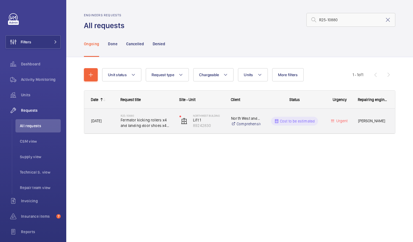
click at [285, 124] on p "Cost to be estimated" at bounding box center [297, 121] width 35 height 6
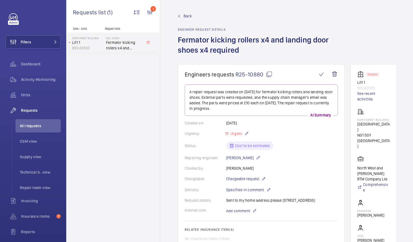
drag, startPoint x: 357, startPoint y: 119, endPoint x: 379, endPoint y: 121, distance: 22.1
click at [379, 121] on wm-front-card "Stopped Lift 1 89242830 See recent activities [GEOGRAPHIC_DATA][STREET_ADDRESS]…" at bounding box center [373, 175] width 47 height 222
copy p "[GEOGRAPHIC_DATA]"
drag, startPoint x: 236, startPoint y: 69, endPoint x: 264, endPoint y: 70, distance: 27.9
click at [264, 71] on span "R25-10880" at bounding box center [253, 74] width 37 height 7
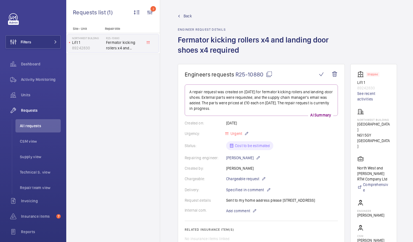
copy span "R25-10880"
drag, startPoint x: 240, startPoint y: 70, endPoint x: 262, endPoint y: 71, distance: 22.1
click at [262, 71] on h1 "Engineers requests R25-10880" at bounding box center [251, 74] width 133 height 7
copy span "R25-10880"
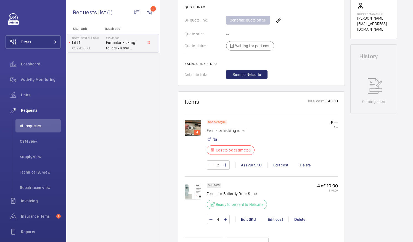
scroll to position [246, 0]
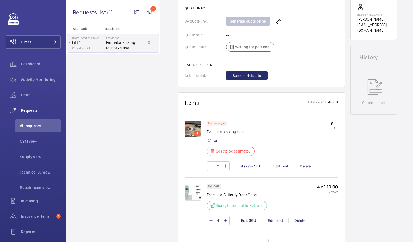
click at [250, 143] on div "Na" at bounding box center [232, 141] width 51 height 6
click at [243, 133] on p "Fermator kicking roller" at bounding box center [232, 132] width 51 height 6
drag, startPoint x: 245, startPoint y: 130, endPoint x: 207, endPoint y: 133, distance: 38.2
click at [207, 133] on p "Fermator kicking roller" at bounding box center [232, 132] width 51 height 6
copy p "Fermator kicking roller"
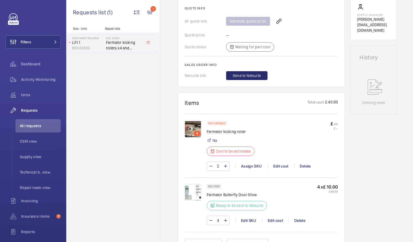
click at [192, 130] on img at bounding box center [193, 129] width 17 height 17
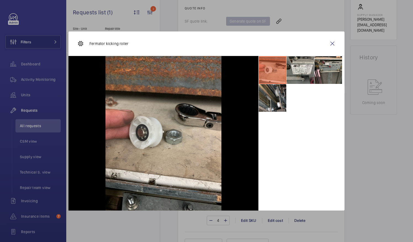
click at [309, 132] on div at bounding box center [301, 133] width 86 height 155
click at [297, 62] on li at bounding box center [301, 70] width 28 height 28
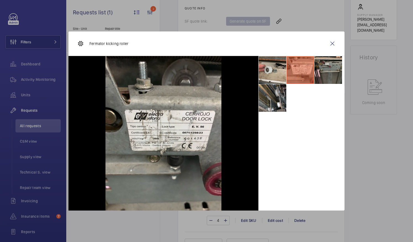
click at [322, 67] on li at bounding box center [328, 70] width 28 height 28
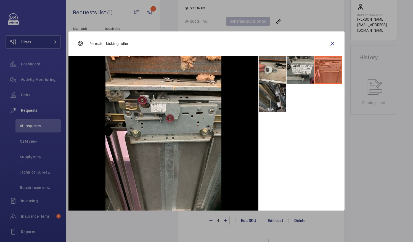
click at [282, 95] on li at bounding box center [273, 98] width 28 height 28
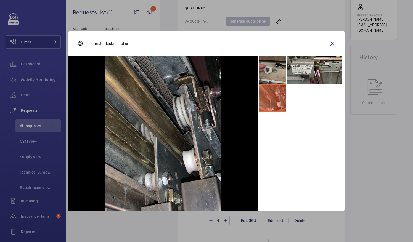
click at [271, 67] on li at bounding box center [273, 70] width 28 height 28
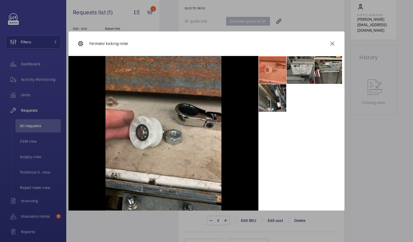
click at [305, 65] on li at bounding box center [301, 70] width 28 height 28
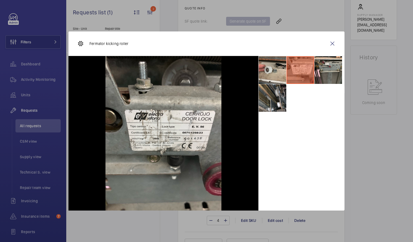
click at [338, 206] on div at bounding box center [301, 133] width 86 height 155
click at [326, 68] on li at bounding box center [328, 70] width 28 height 28
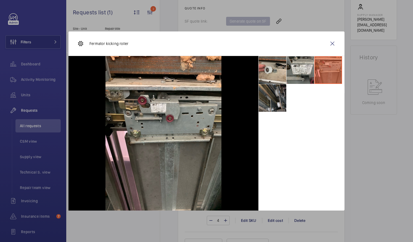
click at [268, 98] on li at bounding box center [273, 98] width 28 height 28
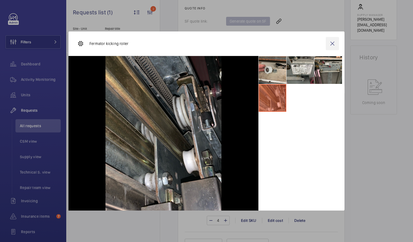
click at [332, 44] on wm-front-icon-button at bounding box center [332, 43] width 13 height 13
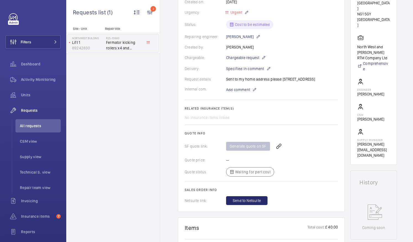
scroll to position [115, 0]
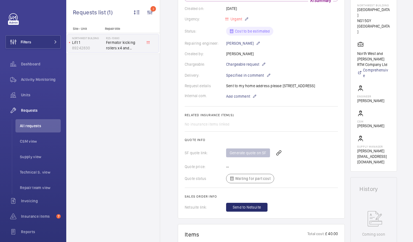
click at [234, 106] on wm-front-card-body "A repair request was created on [DATE] for fermator kicking rollers and landing…" at bounding box center [261, 91] width 153 height 242
click at [238, 99] on span "Add comment" at bounding box center [238, 97] width 24 height 6
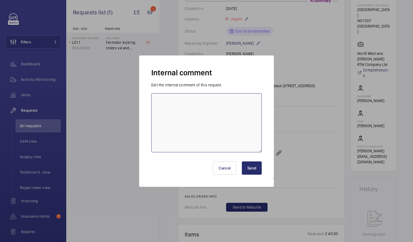
click at [204, 98] on textarea at bounding box center [206, 122] width 110 height 59
type textarea "J"
click at [185, 100] on textarea "Requested parts from [GEOGRAPHIC_DATA] awaiting update." at bounding box center [206, 122] width 110 height 59
click at [244, 99] on textarea "Requested rollers from [PERSON_NAME] awaiting update." at bounding box center [206, 122] width 110 height 59
click at [185, 100] on textarea "Requested rollers from [PERSON_NAME] awaiting update." at bounding box center [206, 122] width 110 height 59
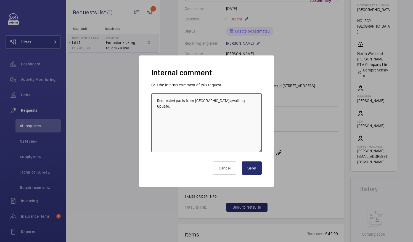
type textarea "Requested parts from [GEOGRAPHIC_DATA] awaiting update."
click at [255, 167] on button "Send" at bounding box center [252, 167] width 20 height 13
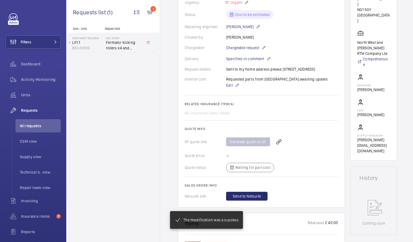
scroll to position [131, 0]
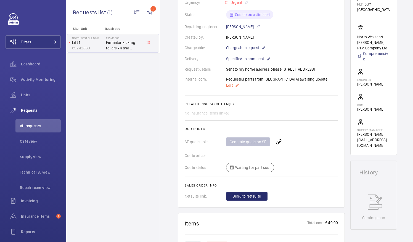
click at [230, 88] on span "Edit" at bounding box center [229, 86] width 7 height 6
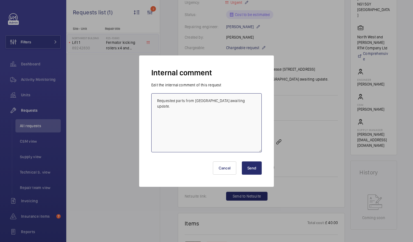
click at [240, 104] on textarea "Requested parts from [GEOGRAPHIC_DATA] awaiting update." at bounding box center [206, 122] width 110 height 59
click at [156, 100] on textarea "Requested parts from [GEOGRAPHIC_DATA] awaiting update." at bounding box center [206, 122] width 110 height 59
type textarea "JB - Requested parts from [GEOGRAPHIC_DATA] awaiting update."
click at [255, 171] on button "Send" at bounding box center [252, 167] width 20 height 13
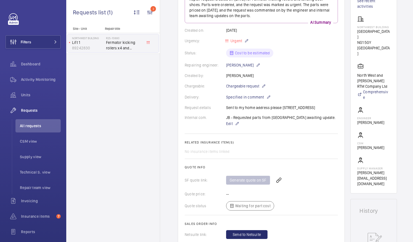
scroll to position [0, 0]
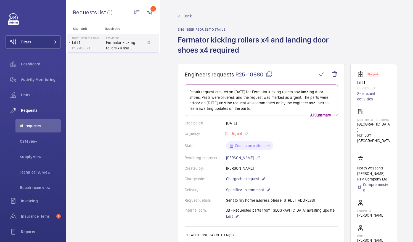
click at [184, 15] on span "Back" at bounding box center [188, 16] width 8 height 6
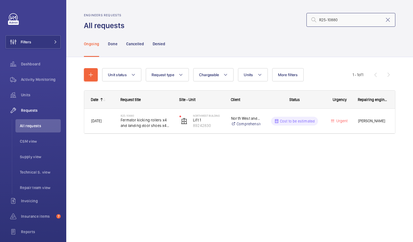
click at [351, 19] on input "R25-10880" at bounding box center [350, 20] width 89 height 14
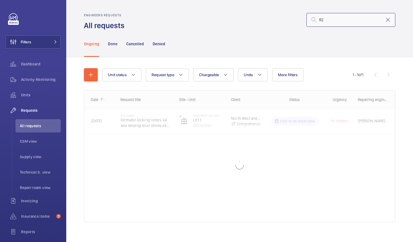
type input "R"
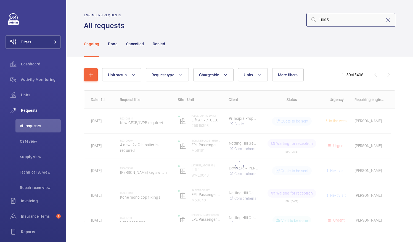
type input "11095"
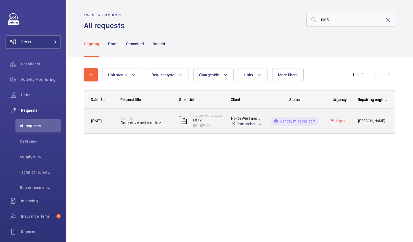
click at [154, 126] on div "R25-11095 Door drive belt required" at bounding box center [147, 121] width 52 height 16
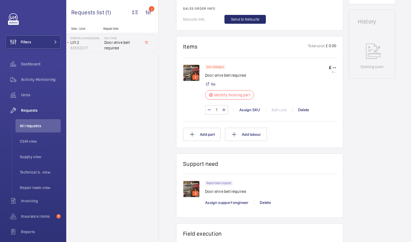
scroll to position [278, 0]
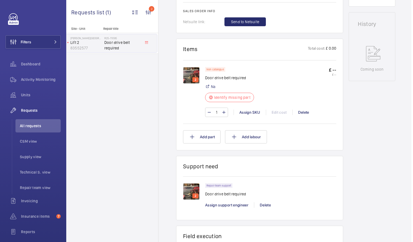
click at [228, 84] on div "Non catalogue Door drive belt required Na Identify missing part" at bounding box center [231, 86] width 52 height 38
click at [205, 75] on p "Door drive belt required" at bounding box center [231, 78] width 52 height 6
click at [188, 69] on img at bounding box center [191, 75] width 17 height 17
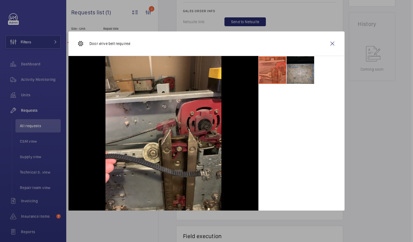
click at [291, 74] on li at bounding box center [301, 70] width 28 height 28
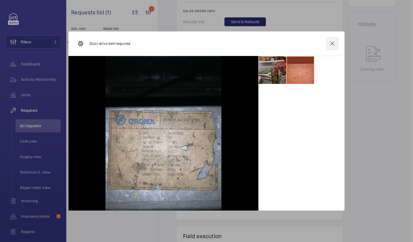
click at [335, 42] on wm-front-icon-button at bounding box center [332, 43] width 13 height 13
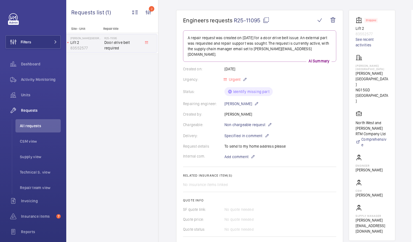
scroll to position [0, 0]
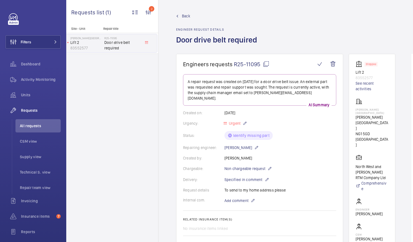
click at [182, 17] on span "Back" at bounding box center [186, 16] width 8 height 6
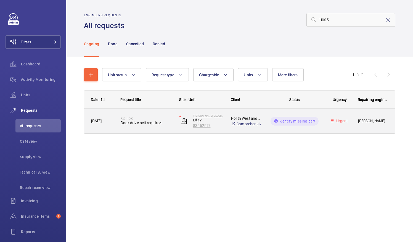
click at [220, 124] on p "83552577" at bounding box center [208, 126] width 31 height 6
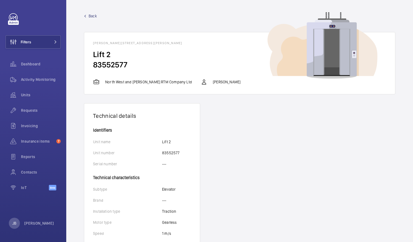
click at [100, 15] on link "Back" at bounding box center [239, 16] width 311 height 6
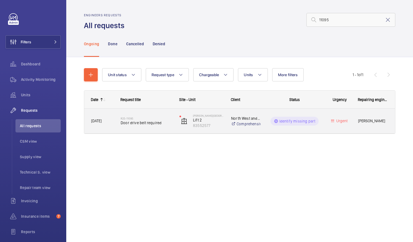
click at [230, 123] on div "North West and [PERSON_NAME] RTM Company Ltd Comprehensive" at bounding box center [242, 121] width 36 height 22
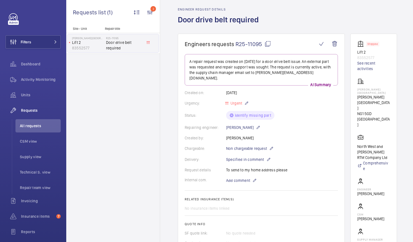
scroll to position [32, 0]
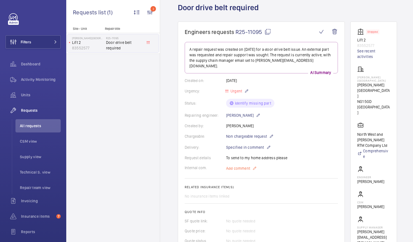
click at [237, 166] on span "Add comment" at bounding box center [238, 169] width 24 height 6
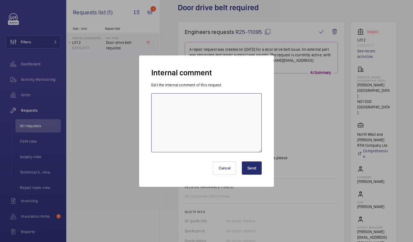
click at [216, 118] on textarea at bounding box center [206, 122] width 110 height 59
type textarea "Have messaged [PERSON_NAME] for more info."
click at [252, 167] on button "Send" at bounding box center [252, 167] width 20 height 13
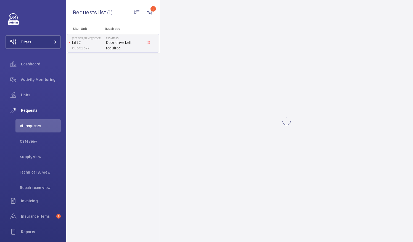
scroll to position [0, 0]
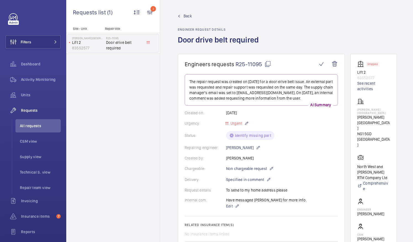
click at [183, 16] on link "Back" at bounding box center [220, 16] width 84 height 6
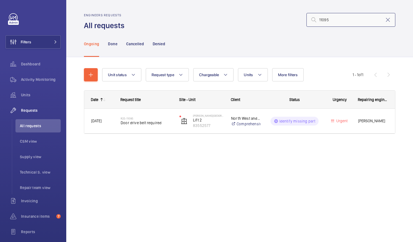
click at [331, 22] on input "11095" at bounding box center [350, 20] width 89 height 14
type input "1"
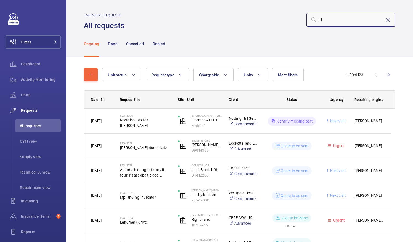
type input "1"
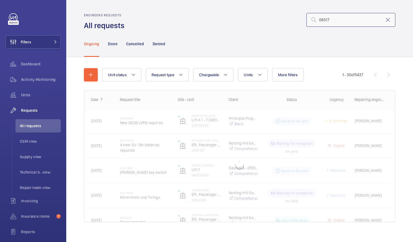
type input "08317"
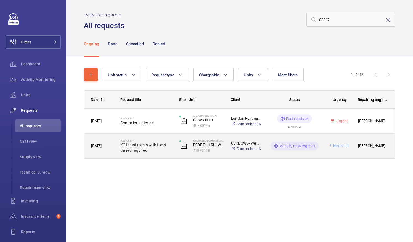
click at [155, 146] on span "X6 thrust rollers with fixed thread required" at bounding box center [147, 147] width 52 height 11
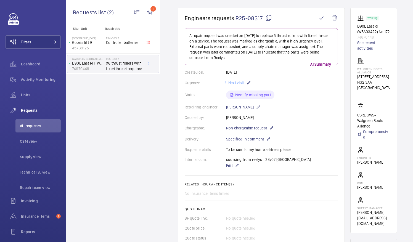
scroll to position [44, 0]
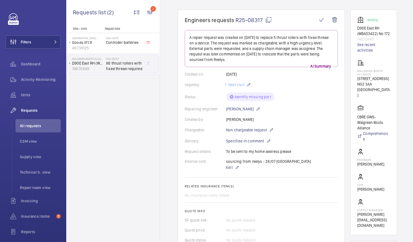
drag, startPoint x: 234, startPoint y: 18, endPoint x: 262, endPoint y: 20, distance: 28.2
click at [262, 20] on h1 "Engineers requests R25-08317" at bounding box center [251, 20] width 133 height 7
copy span "R25-08317"
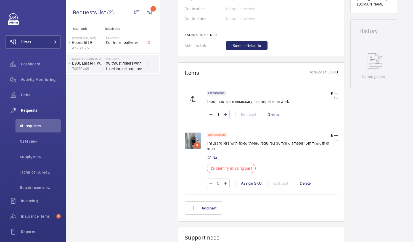
scroll to position [265, 0]
click at [198, 144] on p "3" at bounding box center [197, 146] width 4 height 5
click at [197, 144] on p "3" at bounding box center [197, 146] width 4 height 5
click at [201, 127] on div "3 Non catalogue Thrust rollers with fixed thread required 38mm diameter 15mm wi…" at bounding box center [261, 161] width 153 height 68
click at [195, 139] on img at bounding box center [193, 141] width 17 height 17
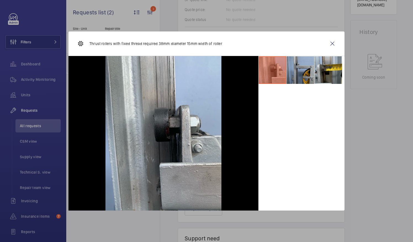
click at [296, 80] on li at bounding box center [301, 70] width 28 height 28
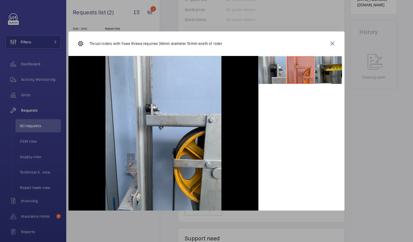
click at [333, 69] on li at bounding box center [328, 70] width 28 height 28
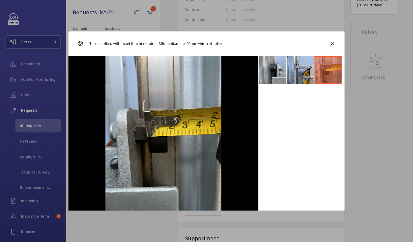
click at [327, 177] on div at bounding box center [301, 133] width 86 height 155
click at [335, 41] on wm-front-icon-button at bounding box center [332, 43] width 13 height 13
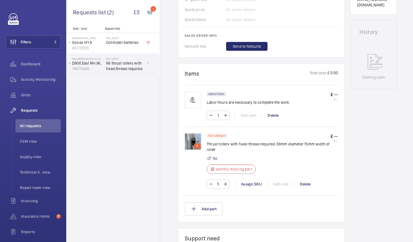
drag, startPoint x: 207, startPoint y: 138, endPoint x: 216, endPoint y: 143, distance: 10.6
click at [216, 143] on p "Thrust rollers with fixed thread required 38mm diameter 15mm width of roller" at bounding box center [269, 146] width 124 height 11
copy p "Thrust rollers with fixed thread required 38mm diameter 15mm width of roller"
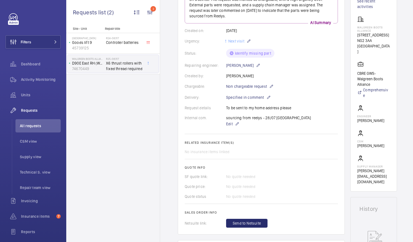
scroll to position [87, 0]
click at [229, 126] on span "Edit" at bounding box center [229, 125] width 7 height 6
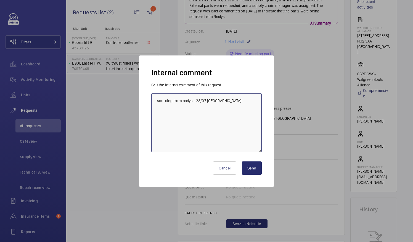
drag, startPoint x: 214, startPoint y: 100, endPoint x: 136, endPoint y: 88, distance: 79.1
click at [136, 88] on div "Internal comment Edit the internal comment of this request sourcing from reelys…" at bounding box center [206, 121] width 413 height 242
type textarea "S"
type textarea "A"
type textarea "Currently sourcing - [PERSON_NAME]"
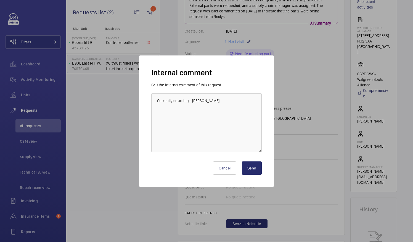
click at [256, 169] on button "Send" at bounding box center [252, 167] width 20 height 13
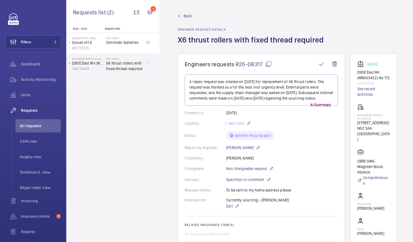
click at [184, 16] on span "Back" at bounding box center [188, 16] width 8 height 6
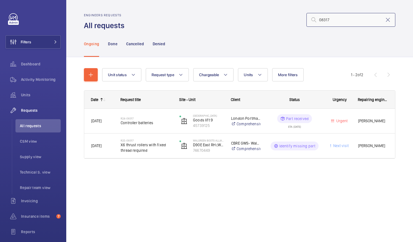
drag, startPoint x: 335, startPoint y: 19, endPoint x: 295, endPoint y: 22, distance: 40.1
click at [295, 22] on div "08317" at bounding box center [261, 19] width 267 height 13
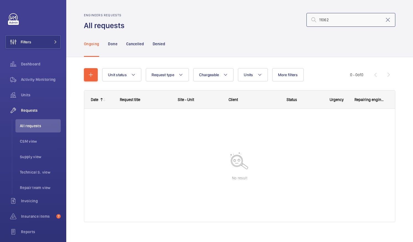
click at [335, 22] on input "11062" at bounding box center [350, 20] width 89 height 14
click at [324, 20] on input "11062" at bounding box center [350, 20] width 89 height 14
type input "1"
type input "R25-11062"
click at [111, 44] on p "Done" at bounding box center [112, 44] width 9 height 6
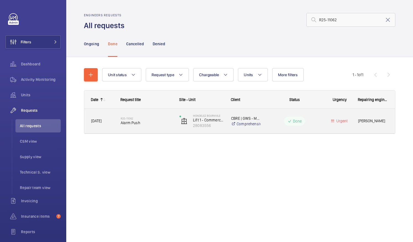
click at [274, 125] on div "Done" at bounding box center [291, 121] width 60 height 20
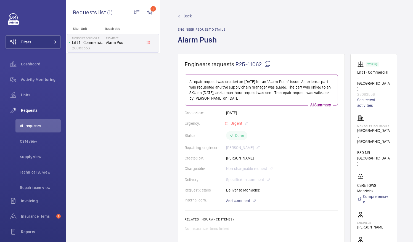
drag, startPoint x: 234, startPoint y: 64, endPoint x: 247, endPoint y: 65, distance: 13.3
click at [247, 65] on h1 "Engineers requests R25-11062" at bounding box center [251, 64] width 133 height 7
drag, startPoint x: 357, startPoint y: 115, endPoint x: 390, endPoint y: 115, distance: 33.1
click at [390, 115] on wm-front-card "Working Lift 1 - Commercial - [GEOGRAPHIC_DATA] 28083556 See recent activities …" at bounding box center [373, 176] width 47 height 244
copy p "Mondelez Bournvile"
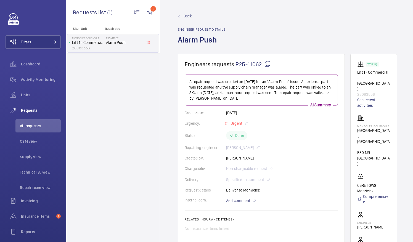
drag, startPoint x: 233, startPoint y: 63, endPoint x: 261, endPoint y: 64, distance: 27.9
click at [261, 64] on h1 "Engineers requests R25-11062" at bounding box center [251, 64] width 133 height 7
copy h1 "R25-11062"
drag, startPoint x: 178, startPoint y: 40, endPoint x: 216, endPoint y: 40, distance: 38.1
click at [216, 40] on h1 "Alarm Push" at bounding box center [202, 44] width 48 height 19
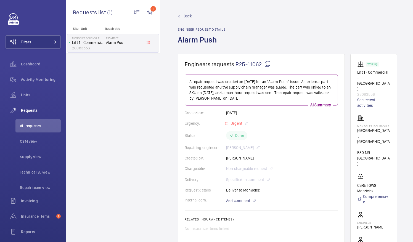
copy h1 "Alarm Push"
click at [191, 13] on span "Back" at bounding box center [188, 16] width 8 height 6
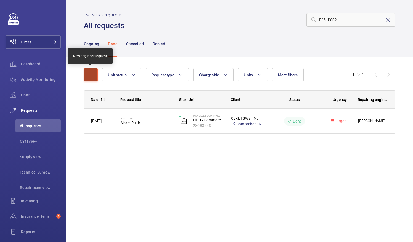
click at [94, 73] on button "button" at bounding box center [91, 74] width 14 height 13
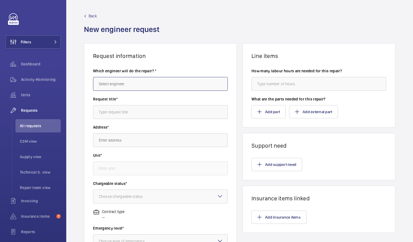
click at [123, 86] on input "text" at bounding box center [160, 84] width 135 height 14
click at [105, 113] on span "[PERSON_NAME]" at bounding box center [113, 114] width 28 height 6
type input "[PERSON_NAME]"
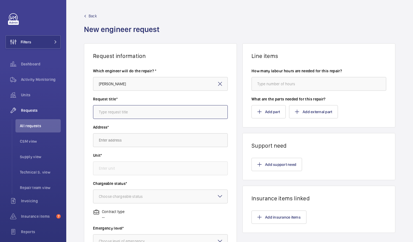
click at [105, 113] on input "text" at bounding box center [160, 112] width 135 height 14
type input "Alarm Push"
click at [124, 141] on input "text" at bounding box center [160, 140] width 135 height 14
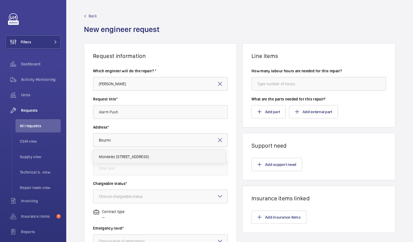
click at [131, 160] on mat-option "Mondelez [STREET_ADDRESS]" at bounding box center [159, 156] width 132 height 13
type input "Mondelez [STREET_ADDRESS]"
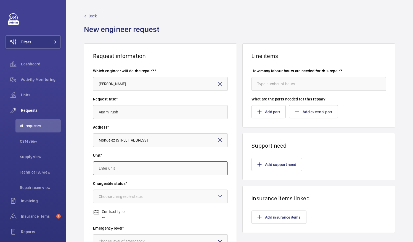
click at [128, 168] on input "text" at bounding box center [160, 168] width 135 height 14
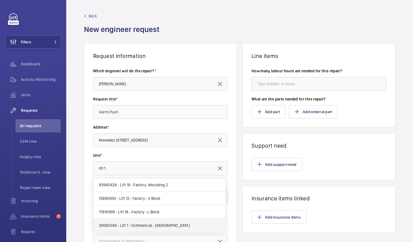
click at [131, 226] on span "28083556 - Lift 1 - Commercial - [GEOGRAPHIC_DATA]" at bounding box center [144, 226] width 91 height 6
type input "28083556 - Lift 1 - Commercial - [GEOGRAPHIC_DATA]"
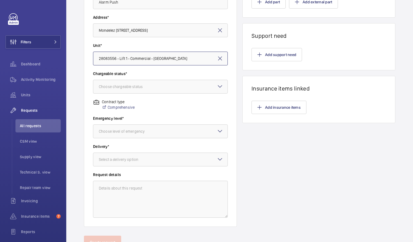
scroll to position [114, 0]
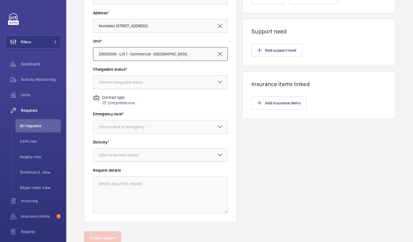
click at [208, 82] on div at bounding box center [160, 82] width 134 height 13
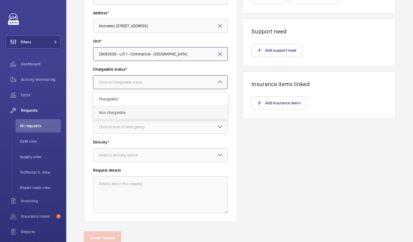
click at [165, 113] on span "Non chargeable" at bounding box center [160, 113] width 123 height 6
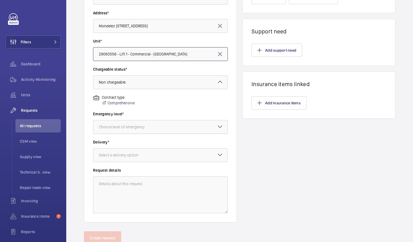
click at [206, 128] on div at bounding box center [160, 126] width 134 height 13
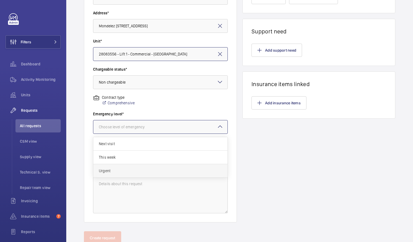
click at [119, 174] on div "Urgent" at bounding box center [160, 170] width 134 height 13
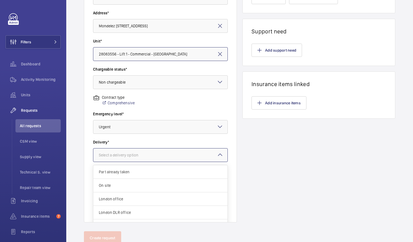
click at [148, 154] on div "Select a delivery option" at bounding box center [125, 155] width 53 height 6
click at [129, 187] on span "On site" at bounding box center [160, 186] width 123 height 6
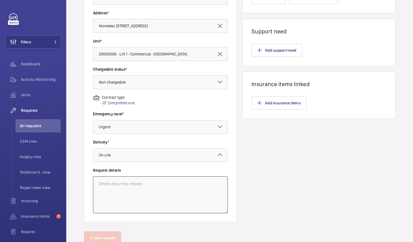
click at [152, 191] on textarea at bounding box center [160, 194] width 135 height 37
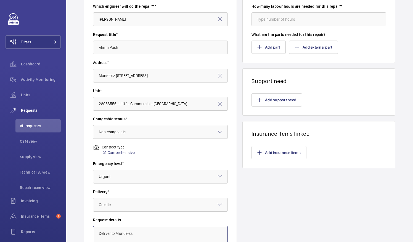
scroll to position [55, 0]
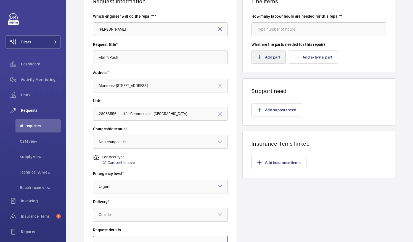
type textarea "Deliver to Mondelez."
click at [269, 54] on button "Add part" at bounding box center [268, 57] width 34 height 13
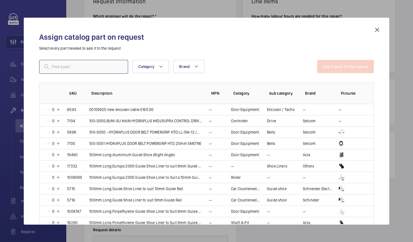
click at [66, 67] on input "text" at bounding box center [83, 67] width 89 height 14
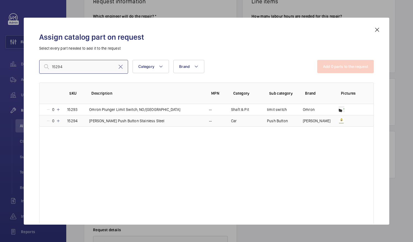
type input "15294"
click at [77, 121] on td "15294" at bounding box center [71, 121] width 22 height 12
click at [347, 67] on button "Add 1 parts to the request" at bounding box center [346, 66] width 56 height 13
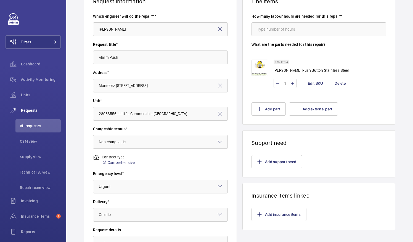
scroll to position [134, 0]
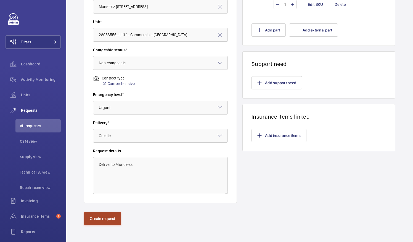
click at [107, 217] on button "Create request" at bounding box center [102, 218] width 37 height 13
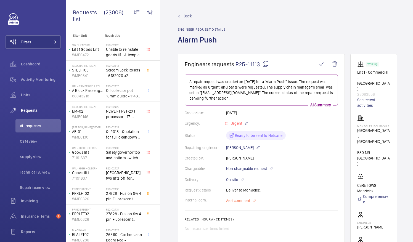
click at [238, 200] on span "Add comment" at bounding box center [238, 201] width 24 height 6
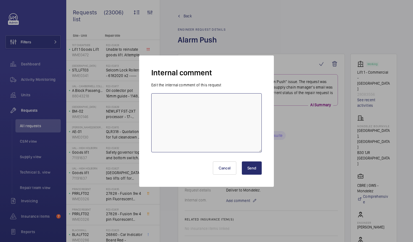
click at [177, 105] on textarea at bounding box center [206, 122] width 110 height 59
type textarea "Re raised request from original as marked as Done. R25-11062 - Sourcing parts -…"
click at [254, 171] on button "Send" at bounding box center [252, 167] width 20 height 13
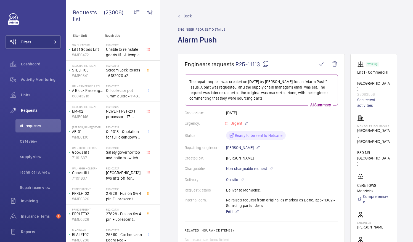
click at [182, 14] on link "Back" at bounding box center [202, 16] width 48 height 6
click at [188, 17] on span "Back" at bounding box center [188, 16] width 8 height 6
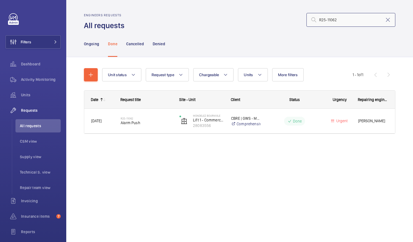
drag, startPoint x: 341, startPoint y: 18, endPoint x: 245, endPoint y: 26, distance: 96.4
click at [245, 26] on div "R25-11062" at bounding box center [261, 19] width 267 height 13
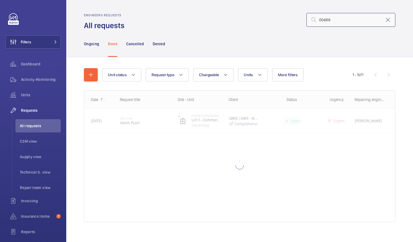
type input "00486"
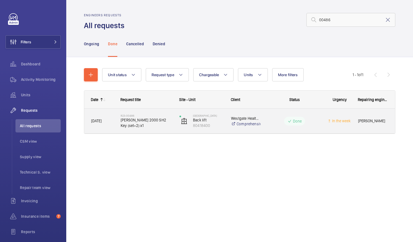
click at [252, 116] on p "Westgate Healthcare" at bounding box center [246, 119] width 30 height 6
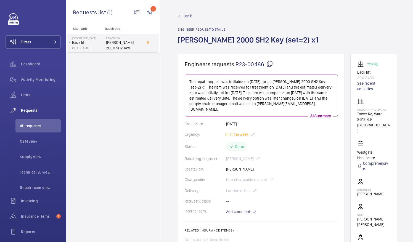
click at [39, 128] on span "All requests" at bounding box center [40, 126] width 41 height 6
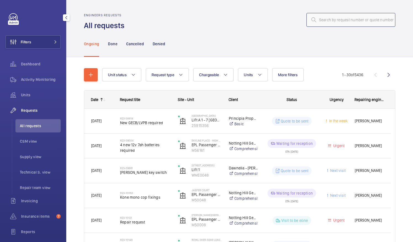
click at [347, 20] on input "text" at bounding box center [350, 20] width 89 height 14
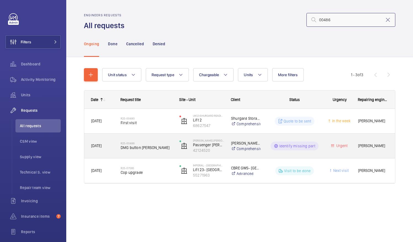
type input "00486"
click at [147, 151] on div "R25-00486 DMG button [PERSON_NAME]" at bounding box center [147, 146] width 52 height 16
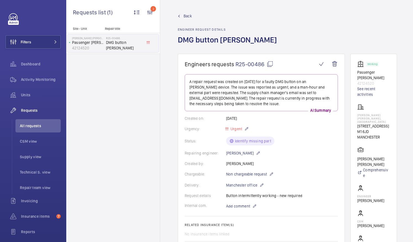
click at [243, 41] on h1 "DMG button [PERSON_NAME]" at bounding box center [229, 44] width 102 height 19
drag, startPoint x: 356, startPoint y: 115, endPoint x: 380, endPoint y: 117, distance: 24.1
click at [380, 117] on wm-front-card "Working Passenger Lift - [PERSON_NAME] 42124520 See recent activities [PERSON_N…" at bounding box center [373, 163] width 47 height 218
copy p "[PERSON_NAME] [PERSON_NAME], [GEOGRAPHIC_DATA]"
drag, startPoint x: 235, startPoint y: 65, endPoint x: 263, endPoint y: 65, distance: 28.2
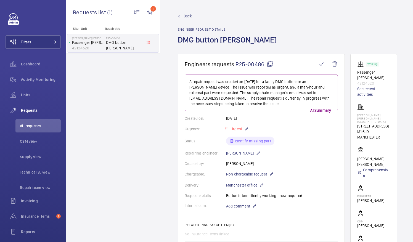
click at [263, 65] on h1 "Engineers requests R25-00486" at bounding box center [251, 64] width 133 height 7
drag, startPoint x: 179, startPoint y: 39, endPoint x: 241, endPoint y: 43, distance: 61.4
click at [241, 43] on h1 "DMG button [PERSON_NAME]" at bounding box center [229, 44] width 102 height 19
click at [324, 152] on div "Repairing engineer: [PERSON_NAME]" at bounding box center [261, 153] width 153 height 7
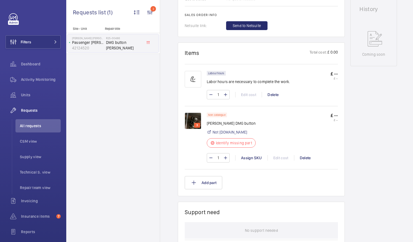
scroll to position [280, 0]
click at [200, 121] on img at bounding box center [193, 120] width 17 height 17
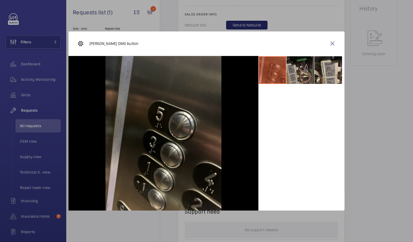
click at [297, 69] on li at bounding box center [301, 70] width 28 height 28
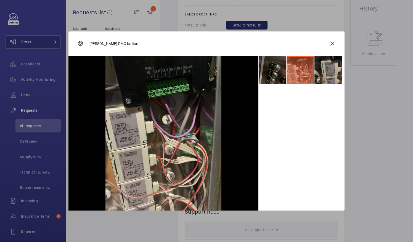
click at [326, 76] on li at bounding box center [328, 70] width 28 height 28
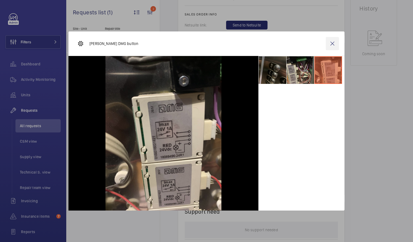
click at [333, 43] on wm-front-icon-button at bounding box center [332, 43] width 13 height 13
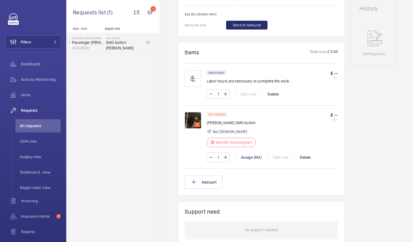
scroll to position [85, 0]
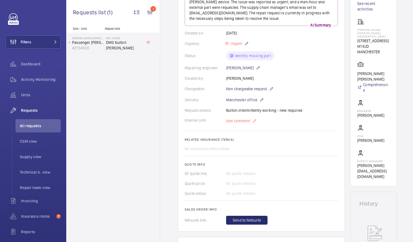
click at [235, 120] on span "Add comment" at bounding box center [238, 121] width 24 height 6
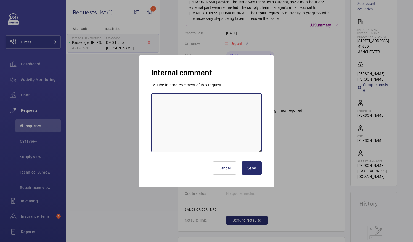
click at [221, 108] on textarea at bounding box center [206, 122] width 110 height 59
type textarea "Sourcing parts - [PERSON_NAME]"
click at [253, 172] on button "Send" at bounding box center [252, 167] width 20 height 13
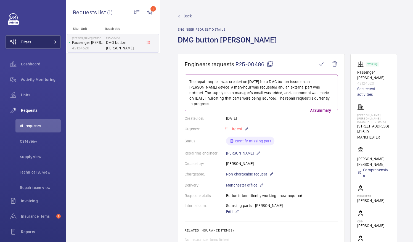
click at [25, 39] on span "Filters" at bounding box center [26, 42] width 10 height 6
click at [41, 41] on button "Filters" at bounding box center [33, 41] width 55 height 13
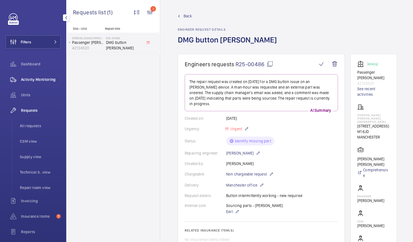
click at [35, 78] on span "Activity Monitoring" at bounding box center [41, 80] width 40 height 6
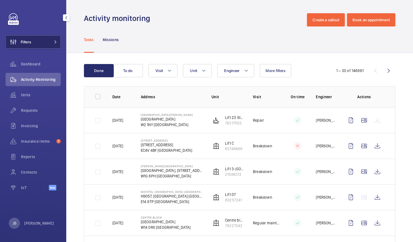
click at [32, 40] on button "Filters" at bounding box center [33, 41] width 55 height 13
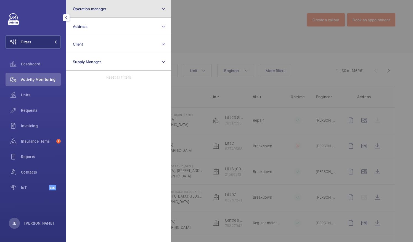
click at [90, 7] on span "Operation manager" at bounding box center [89, 9] width 33 height 4
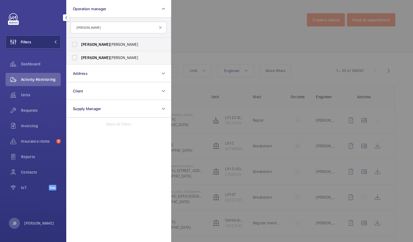
type input "[PERSON_NAME]"
click at [75, 58] on label "[PERSON_NAME] [PERSON_NAME]" at bounding box center [115, 57] width 96 height 13
click at [75, 58] on input "[PERSON_NAME] [PERSON_NAME]" at bounding box center [74, 57] width 11 height 11
checkbox input "true"
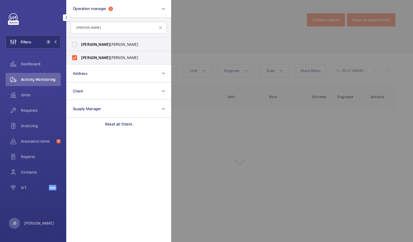
click at [196, 33] on div at bounding box center [377, 121] width 413 height 242
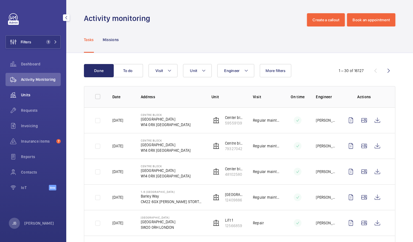
click at [31, 97] on span "Units" at bounding box center [41, 95] width 40 height 6
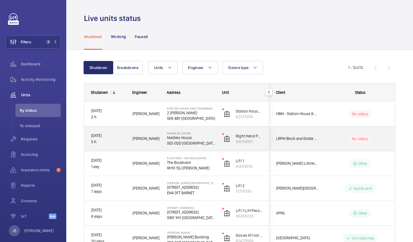
click at [327, 136] on wm-front-pills-cell "No status" at bounding box center [360, 139] width 69 height 8
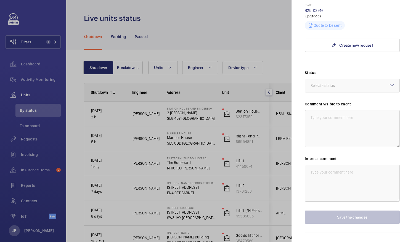
scroll to position [255, 0]
click at [221, 113] on div at bounding box center [206, 121] width 413 height 242
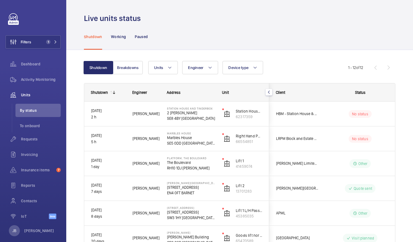
scroll to position [0, 0]
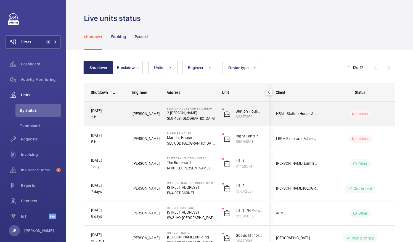
click at [325, 120] on div "No status" at bounding box center [356, 114] width 75 height 19
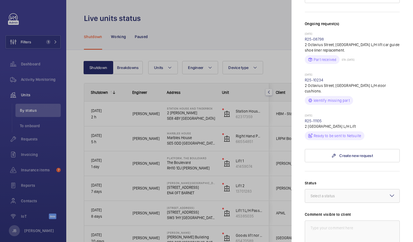
scroll to position [159, 0]
click at [311, 132] on mat-icon at bounding box center [310, 135] width 4 height 7
click at [312, 118] on link "R25-11105" at bounding box center [313, 120] width 17 height 4
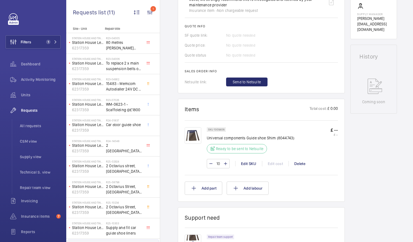
scroll to position [240, 0]
click at [193, 136] on img at bounding box center [193, 136] width 17 height 17
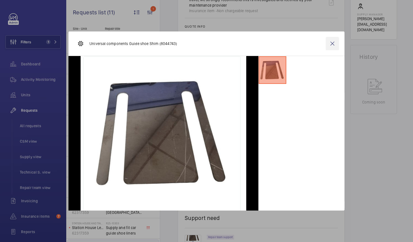
click at [335, 45] on wm-front-icon-button at bounding box center [332, 43] width 13 height 13
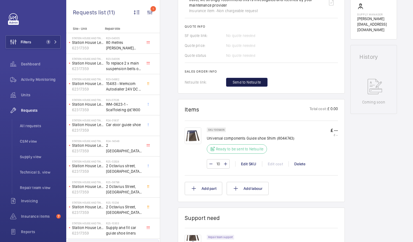
click at [243, 84] on span "Send to Netsuite" at bounding box center [247, 83] width 28 height 6
click at [247, 83] on div "Send to Netsuite" at bounding box center [282, 82] width 112 height 9
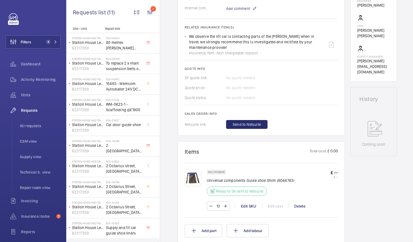
scroll to position [198, 0]
click at [234, 124] on span "Send to Netsuite" at bounding box center [247, 124] width 28 height 6
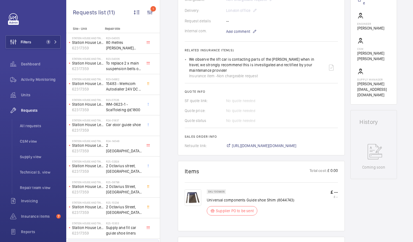
scroll to position [176, 0]
click at [268, 142] on span "https://6461500.app.netsuite.com/app/accounting/transactions/salesord.nl?id=292…" at bounding box center [264, 145] width 65 height 6
click at [30, 76] on div "Activity Monitoring" at bounding box center [33, 79] width 55 height 13
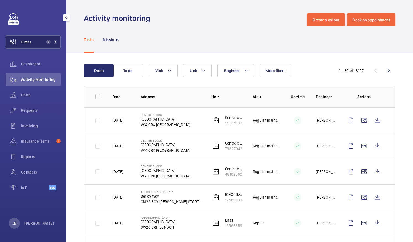
click at [26, 39] on span "Filters" at bounding box center [26, 42] width 10 height 6
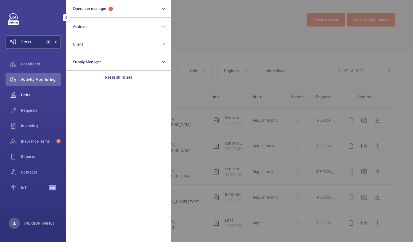
click at [26, 93] on span "Units" at bounding box center [41, 95] width 40 height 6
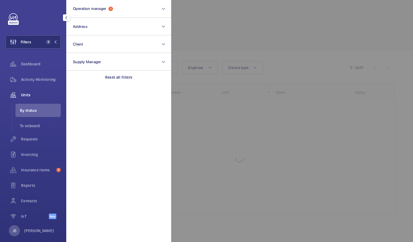
click at [217, 30] on div at bounding box center [377, 121] width 413 height 242
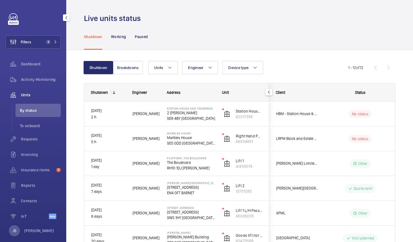
click at [63, 18] on mat-icon "button" at bounding box center [66, 17] width 7 height 4
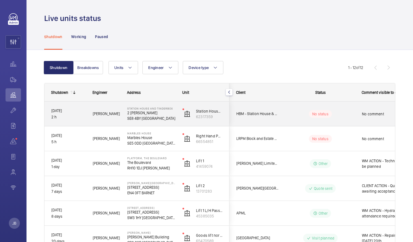
click at [337, 117] on wm-front-pills-cell "No status" at bounding box center [320, 114] width 69 height 8
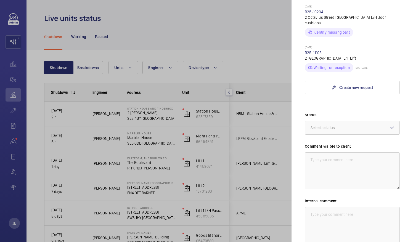
scroll to position [229, 0]
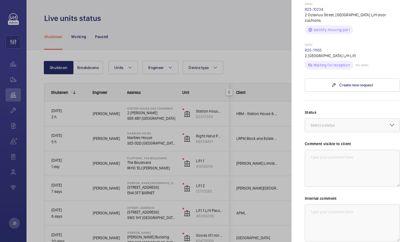
click at [322, 196] on div "Internal comment" at bounding box center [352, 219] width 95 height 46
click at [312, 205] on textarea at bounding box center [352, 223] width 95 height 37
type textarea "W"
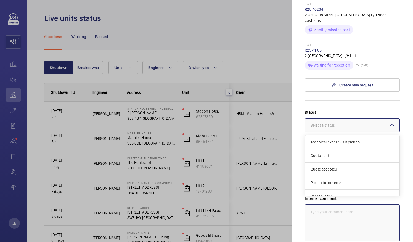
click at [343, 123] on div "Select a status" at bounding box center [330, 126] width 38 height 6
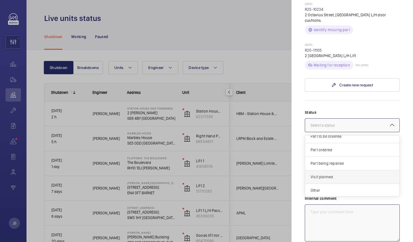
click at [337, 174] on span "Visit planned" at bounding box center [352, 177] width 83 height 6
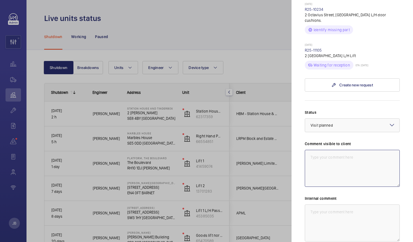
click at [323, 150] on textarea at bounding box center [352, 168] width 95 height 37
drag, startPoint x: 377, startPoint y: 147, endPoint x: 307, endPoint y: 142, distance: 70.2
click at [307, 150] on textarea "WM Action 19/08/25 - Parts ordered ETA 2-3 days repair team attending 22/08/25" at bounding box center [352, 168] width 95 height 37
type textarea "WM Action 19/08/25 - Parts ordered ETA 2-3 days repair team attending 22/08/25"
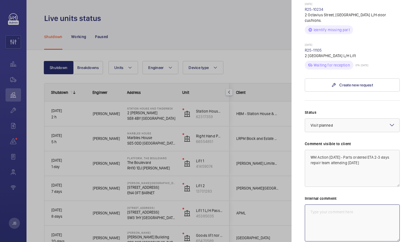
click at [311, 205] on textarea at bounding box center [352, 223] width 95 height 37
paste textarea "WM Action 19/08/25 - Parts ordered ETA 2-3 days repair team attending 22/08/25"
type textarea "WM Action 19/08/25 - Parts ordered ETA 2-3 days repair team attending 22/08/25"
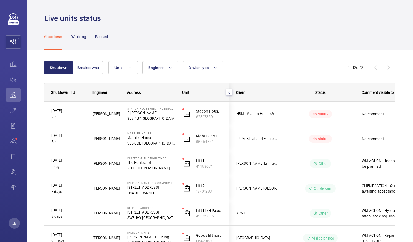
scroll to position [0, 0]
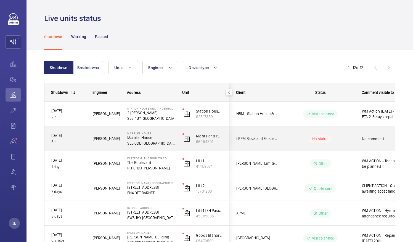
click at [315, 136] on p "No status" at bounding box center [320, 139] width 16 height 6
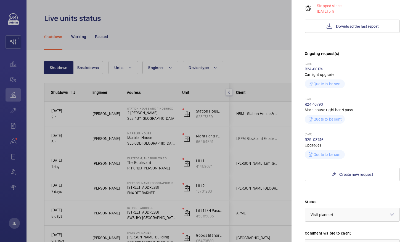
scroll to position [127, 0]
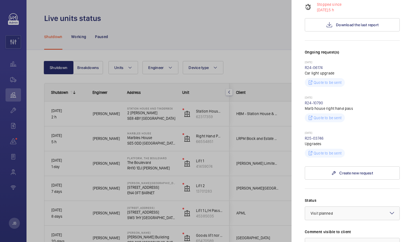
click at [203, 29] on div at bounding box center [206, 121] width 413 height 242
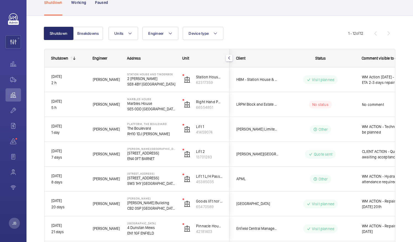
scroll to position [0, 0]
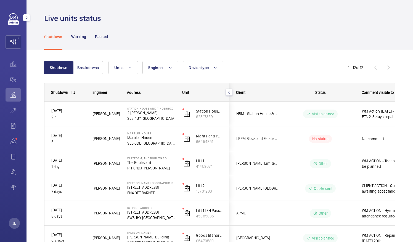
click at [30, 17] on div at bounding box center [26, 17] width 11 height 11
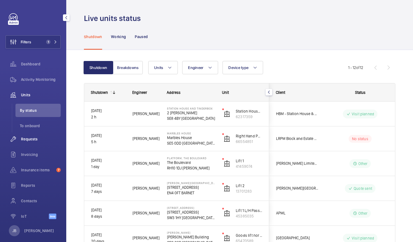
click at [28, 141] on span "Requests" at bounding box center [41, 139] width 40 height 6
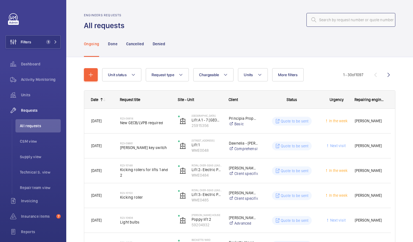
click at [344, 23] on input "text" at bounding box center [350, 20] width 89 height 14
paste input "R25-10880"
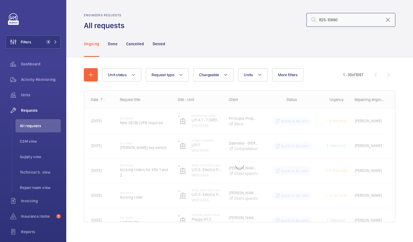
type input "R25-10880"
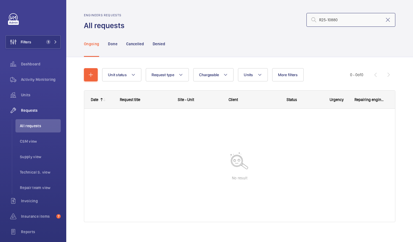
click at [324, 20] on input "R25-10880" at bounding box center [350, 20] width 89 height 14
click at [24, 40] on span "Filters" at bounding box center [26, 42] width 10 height 6
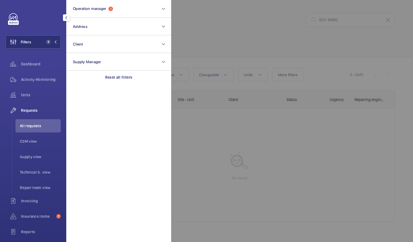
click at [121, 86] on section "Operation manager 1 Address Client Supply Manager Reset all filters" at bounding box center [118, 121] width 105 height 242
click at [122, 77] on p "Reset all filters" at bounding box center [118, 78] width 27 height 6
click at [211, 29] on div at bounding box center [377, 121] width 413 height 242
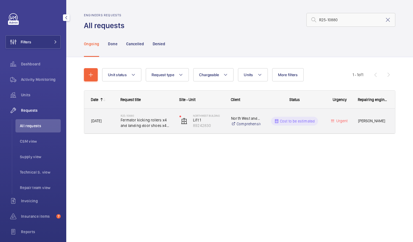
click at [304, 125] on div "Cost to be estimated" at bounding box center [291, 121] width 60 height 20
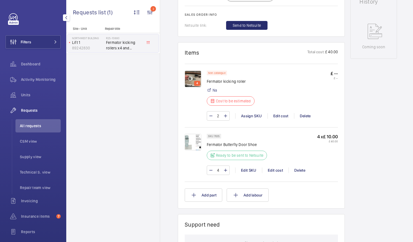
scroll to position [302, 0]
click at [255, 119] on div "Assign SKU" at bounding box center [251, 116] width 32 height 6
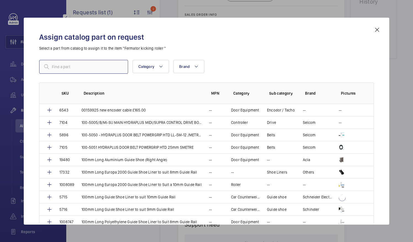
click at [97, 70] on input "text" at bounding box center [83, 67] width 89 height 14
paste input "Kicking Roller with M10 Eccentric Pin"
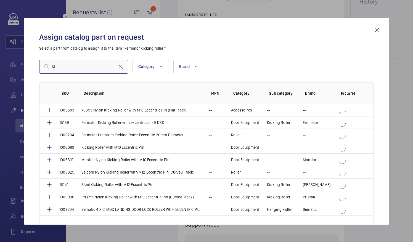
type input "K"
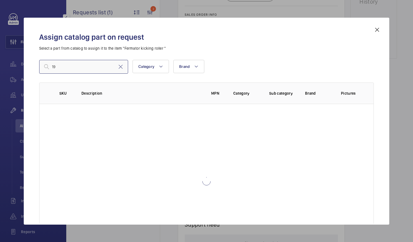
type input "1"
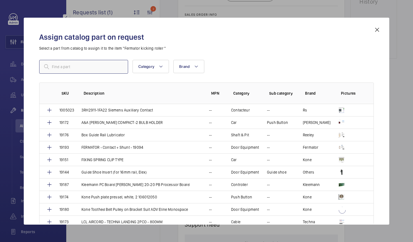
paste input "Kicking Roller with M10 Eccentric Pin"
type input "Kicking Roller with M10 Eccentric Pin"
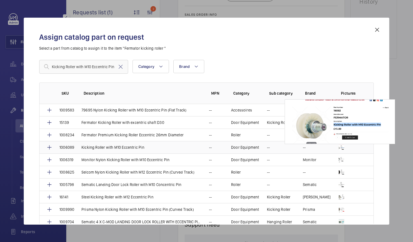
click at [339, 147] on img at bounding box center [342, 148] width 6 height 6
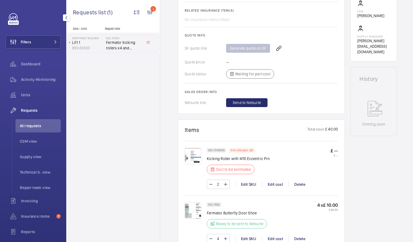
scroll to position [228, 0]
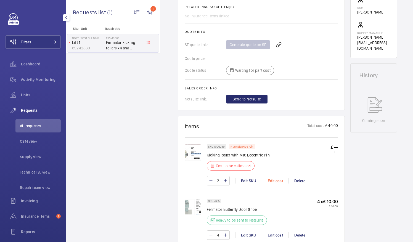
click at [280, 179] on div "Edit cost" at bounding box center [275, 181] width 27 height 6
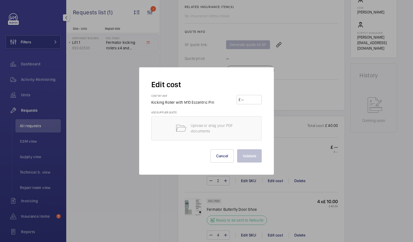
click at [253, 101] on input "number" at bounding box center [249, 99] width 19 height 9
type input "14"
click at [249, 159] on button "Validate" at bounding box center [249, 155] width 25 height 13
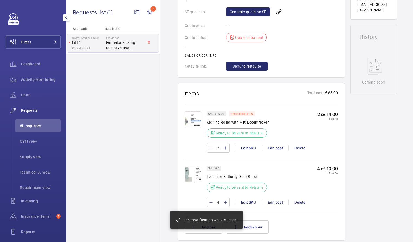
scroll to position [268, 0]
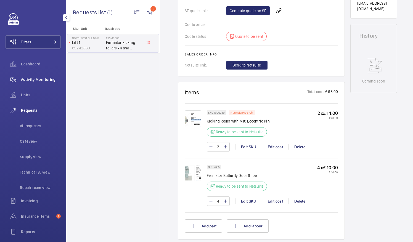
click at [35, 82] on span "Activity Monitoring" at bounding box center [41, 80] width 40 height 6
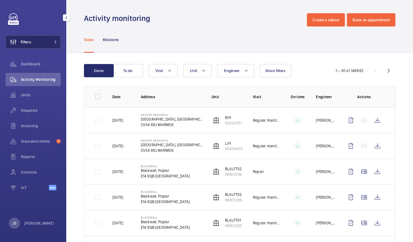
click at [32, 44] on button "Filters" at bounding box center [33, 41] width 55 height 13
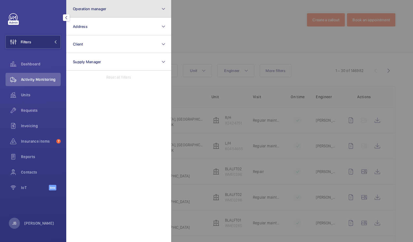
click at [92, 2] on button "Operation manager" at bounding box center [118, 9] width 105 height 18
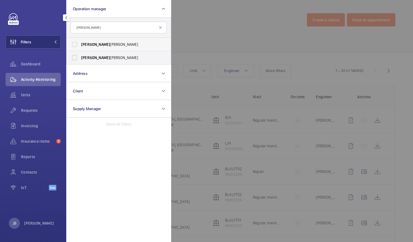
type input "[PERSON_NAME]"
click at [74, 44] on label "Connor Dudley" at bounding box center [115, 44] width 96 height 13
click at [74, 44] on input "Connor Dudley" at bounding box center [74, 44] width 11 height 11
checkbox input "true"
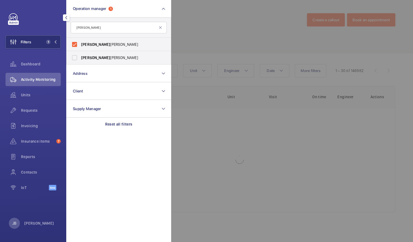
click at [197, 24] on div at bounding box center [377, 121] width 413 height 242
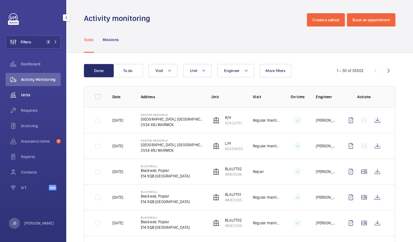
click at [26, 97] on span "Units" at bounding box center [41, 95] width 40 height 6
